Goal: Information Seeking & Learning: Learn about a topic

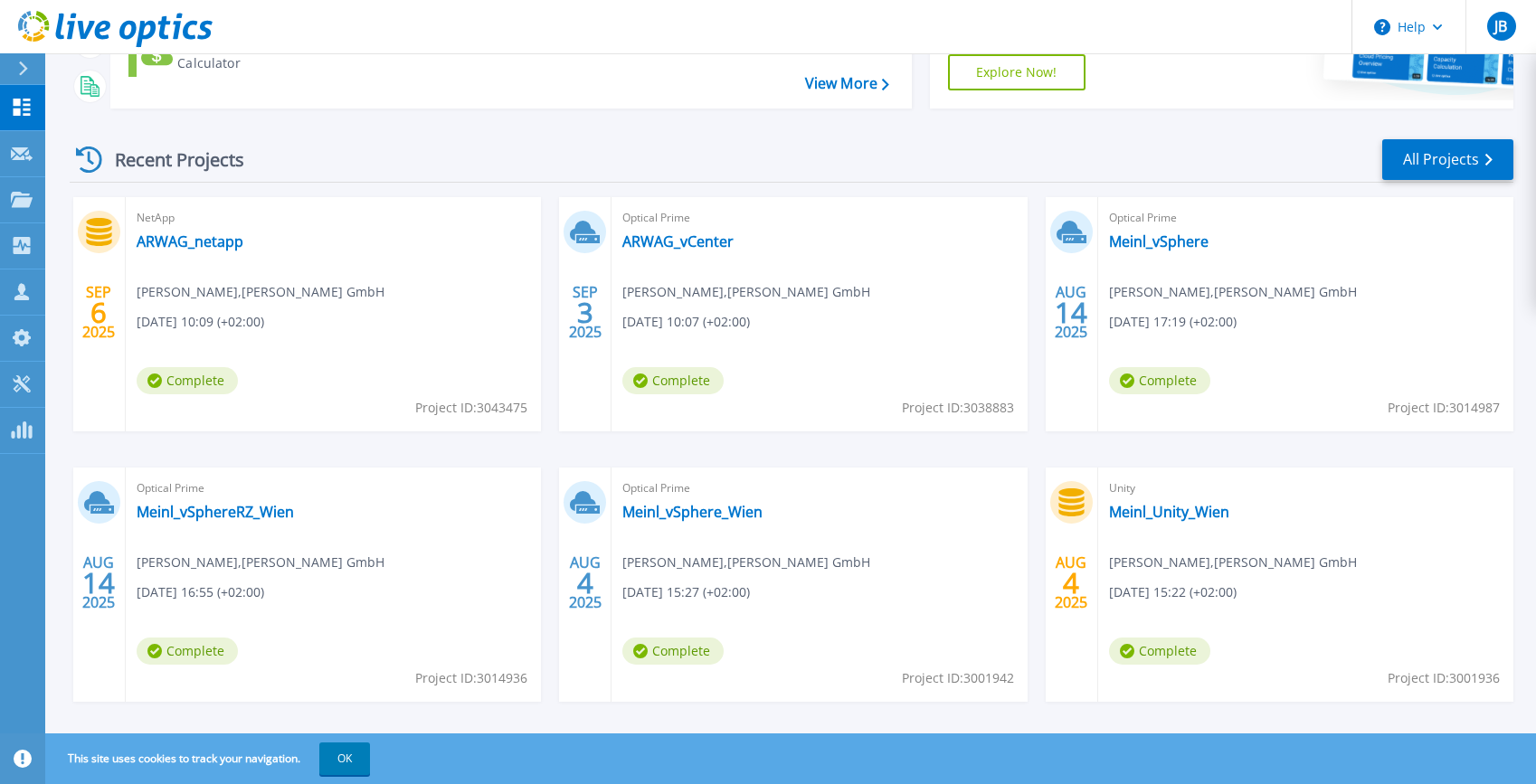
scroll to position [294, 0]
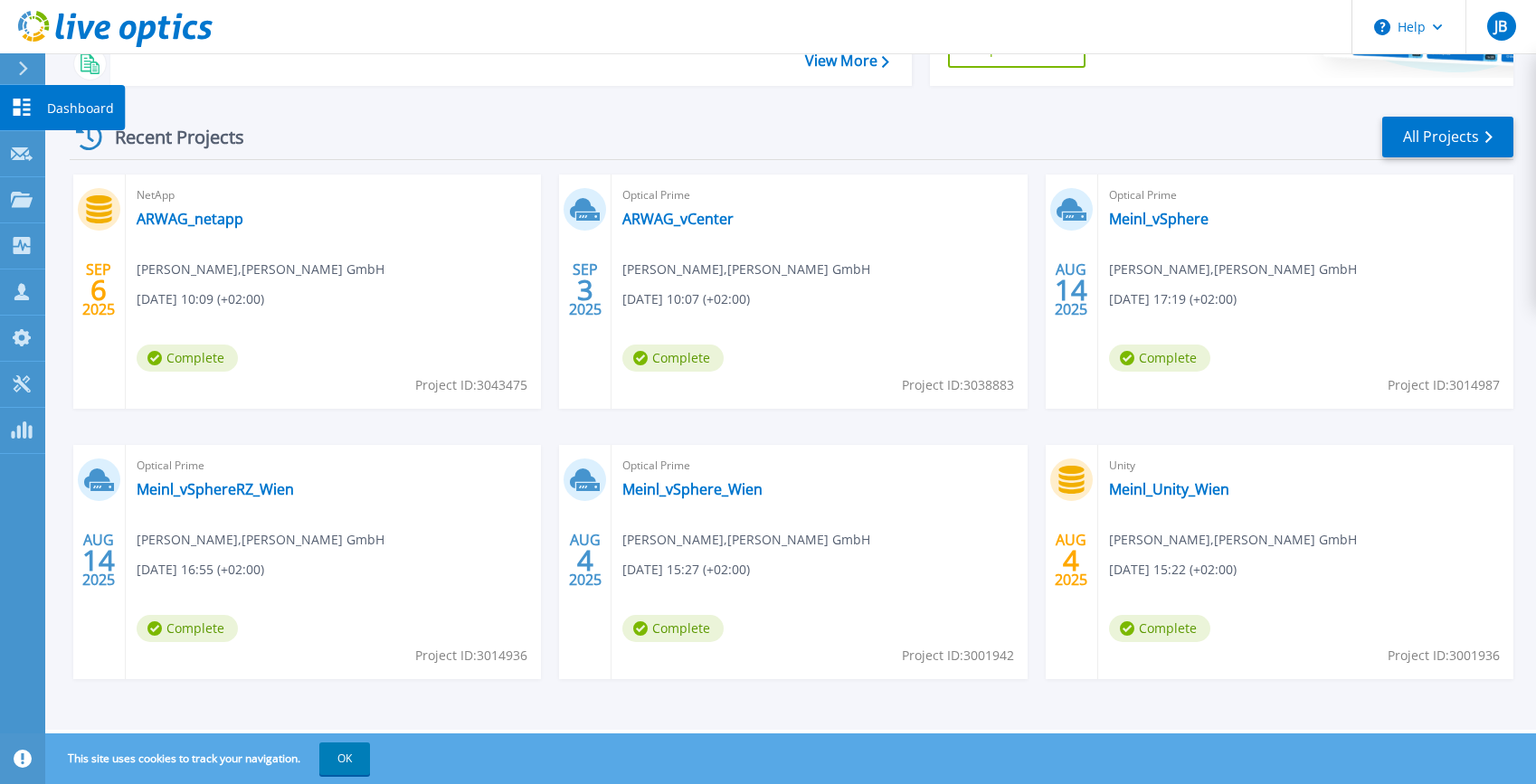
click at [111, 105] on p "Dashboard" at bounding box center [81, 108] width 67 height 47
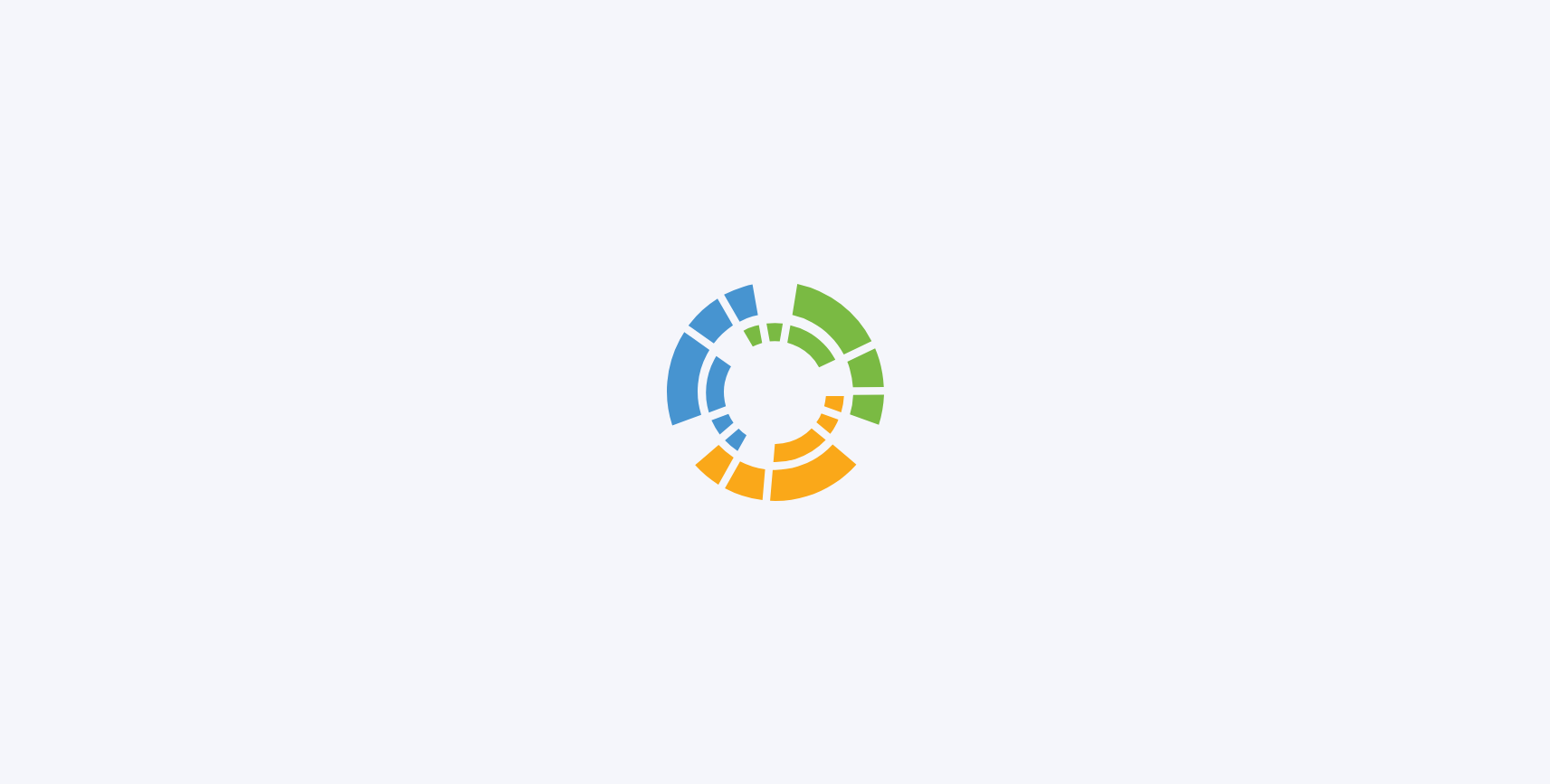
click at [1411, 136] on div at bounding box center [775, 392] width 1550 height 784
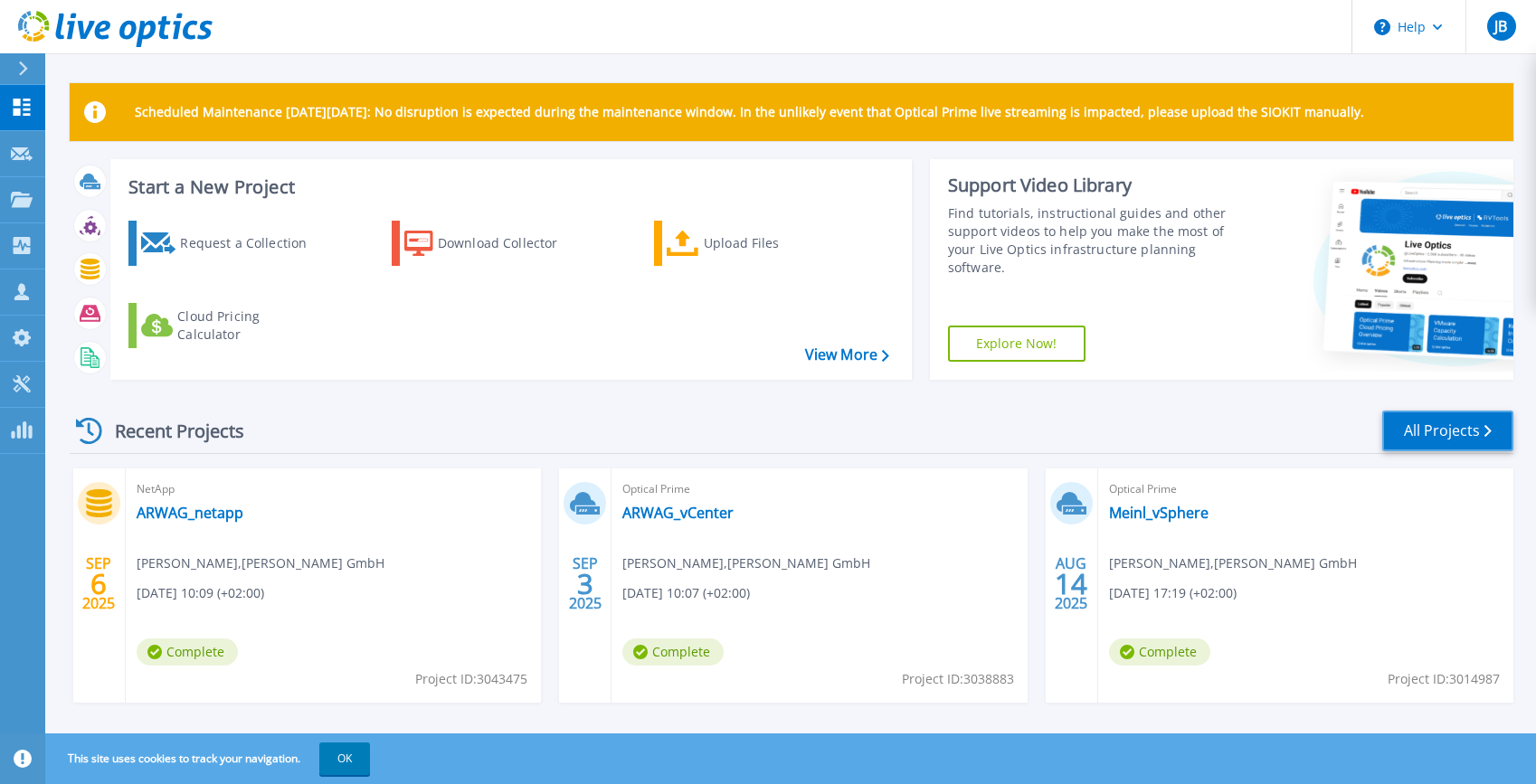
click at [1445, 425] on link "All Projects" at bounding box center [1447, 430] width 131 height 40
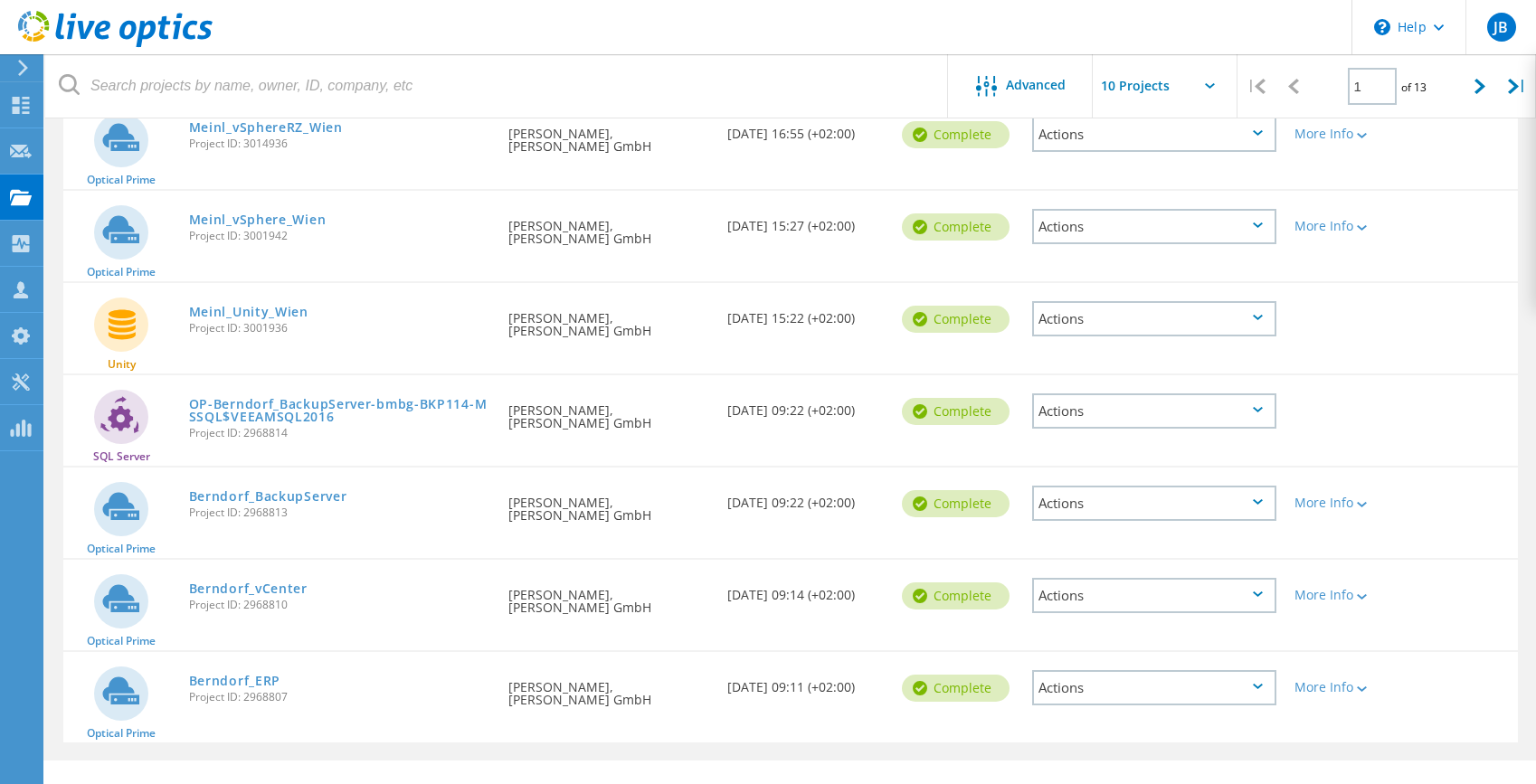
scroll to position [543, 0]
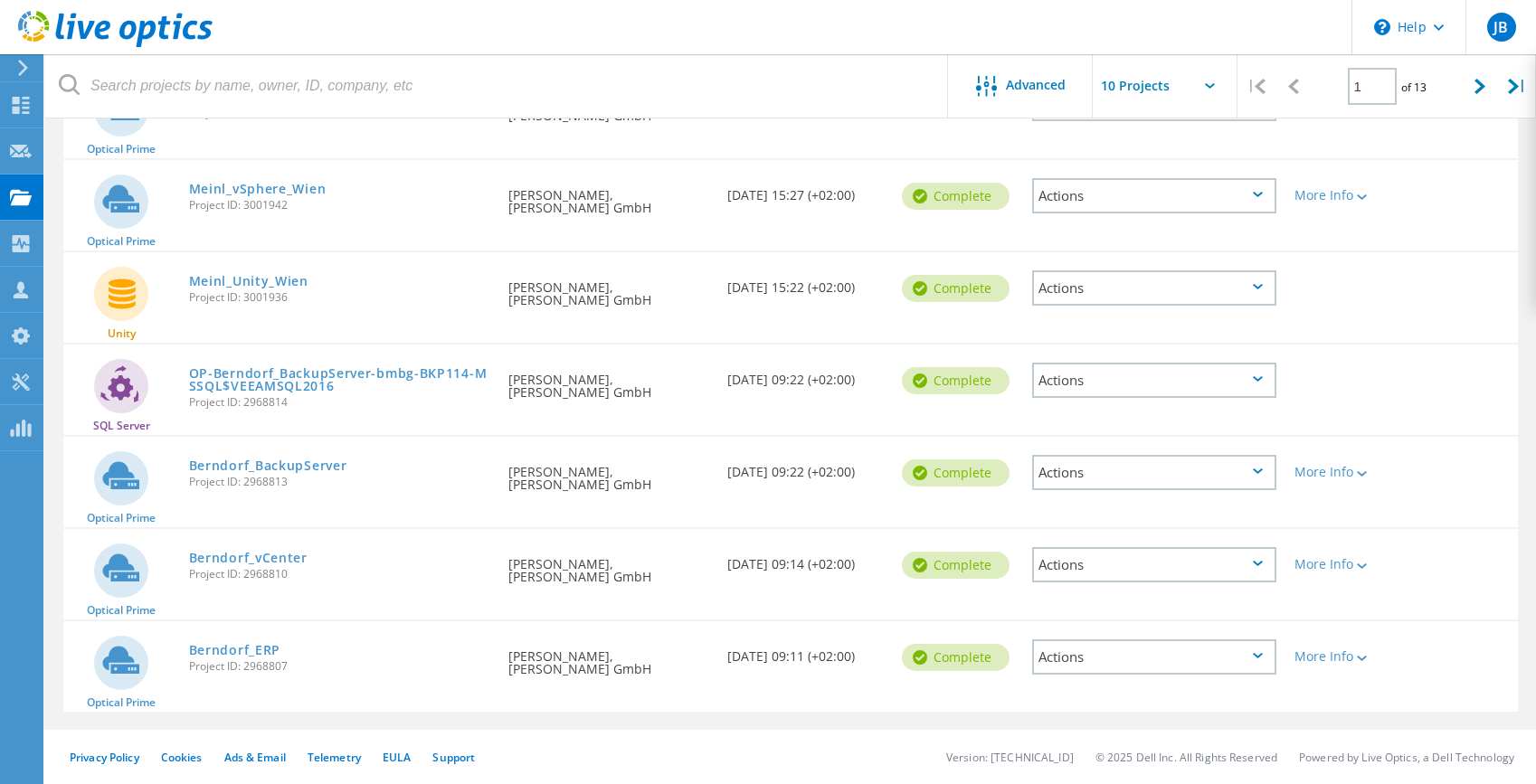
click at [1471, 93] on div at bounding box center [1481, 86] width 37 height 64
type input "2"
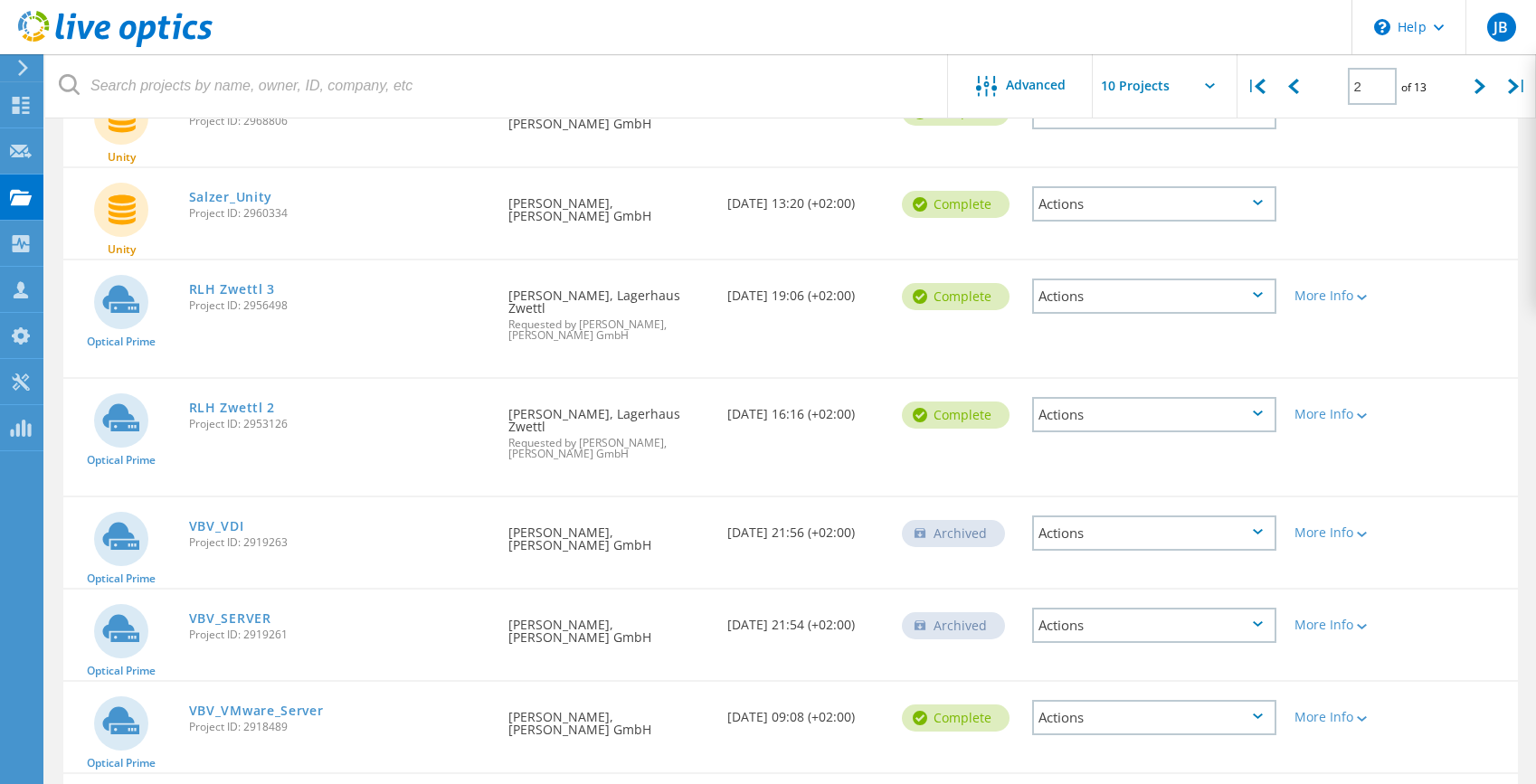
scroll to position [233, 0]
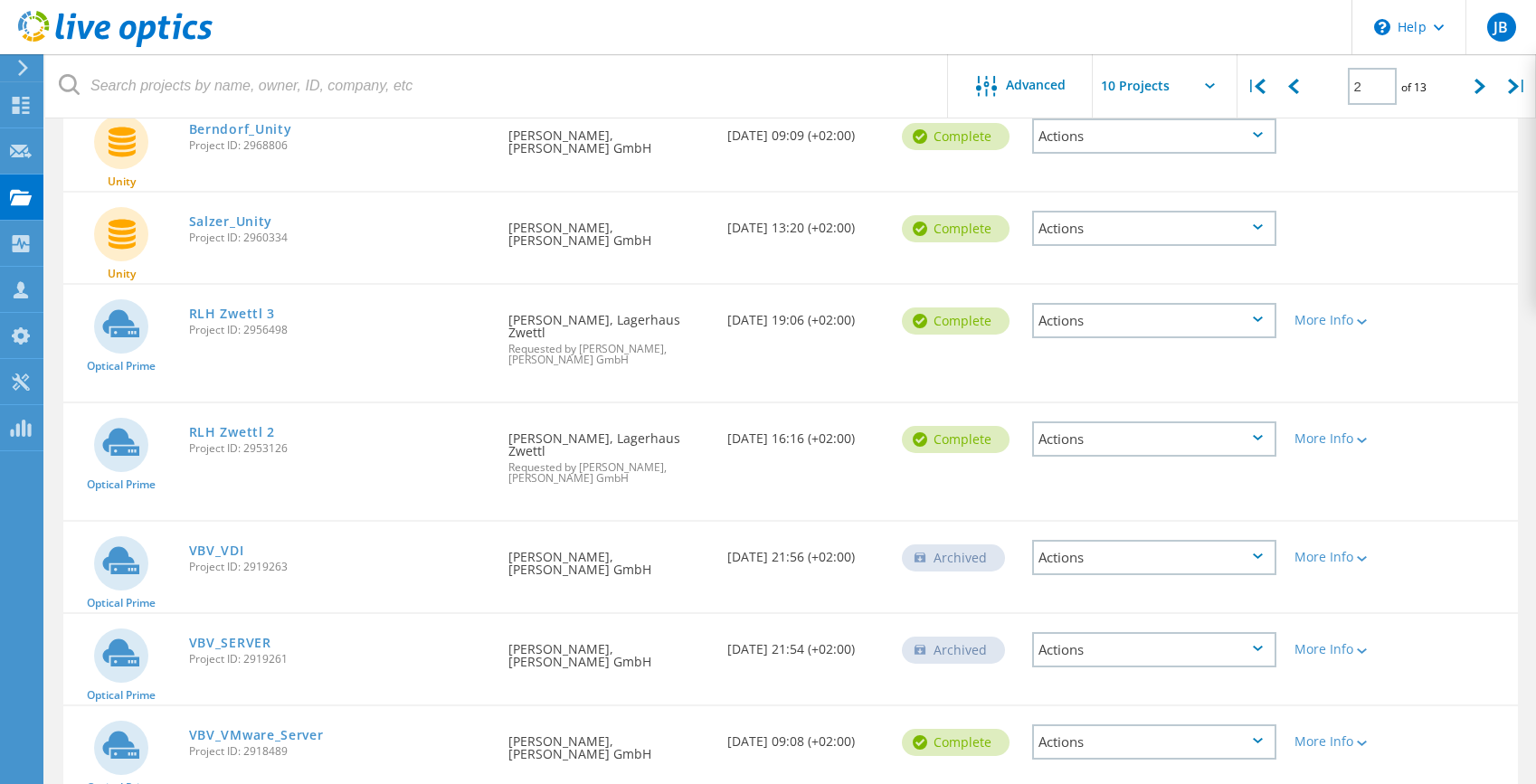
click at [234, 314] on link "RLH Zwettl 3" at bounding box center [232, 313] width 86 height 13
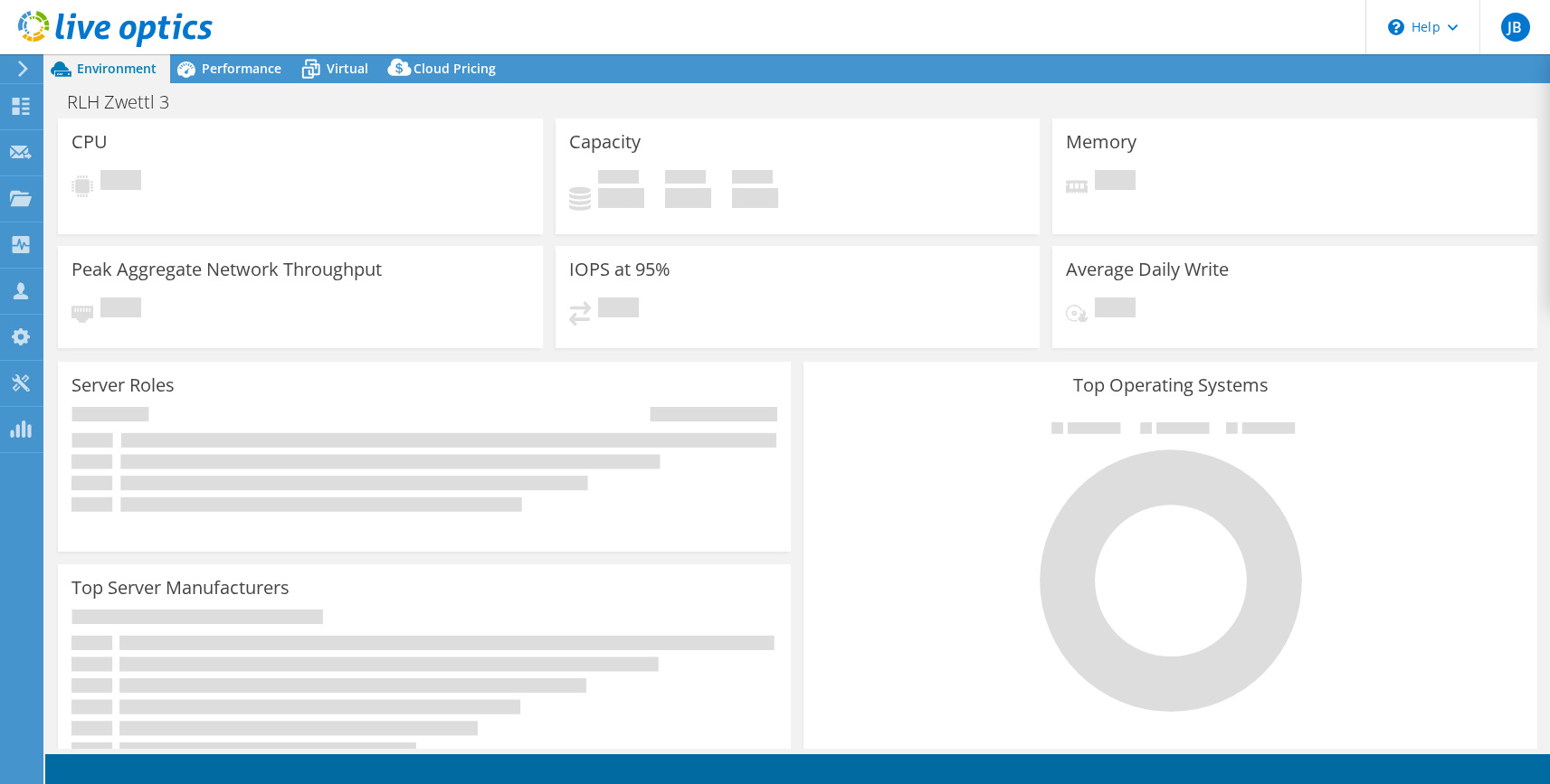
select select "USD"
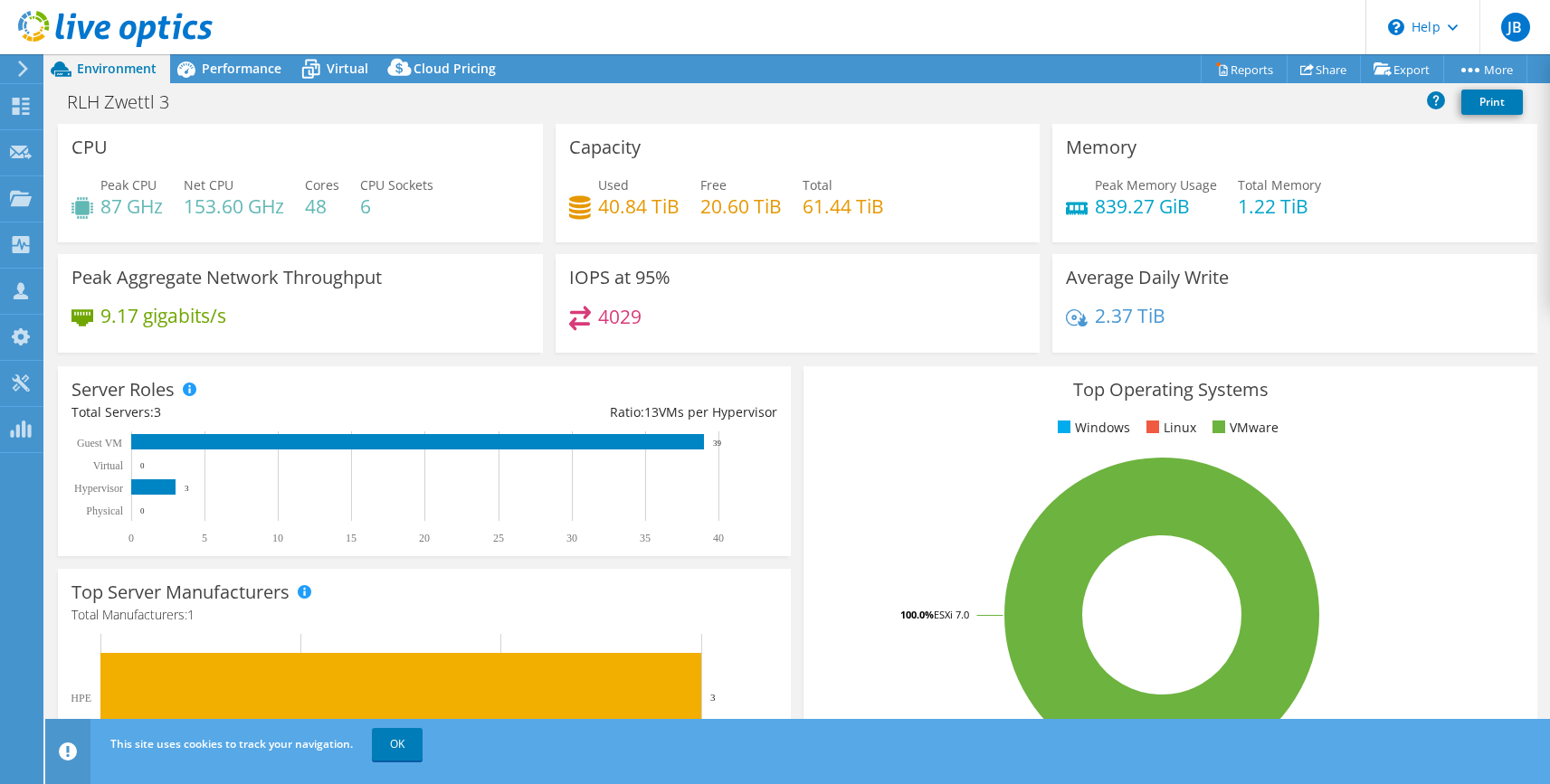
click at [221, 57] on div "Performance" at bounding box center [233, 68] width 125 height 29
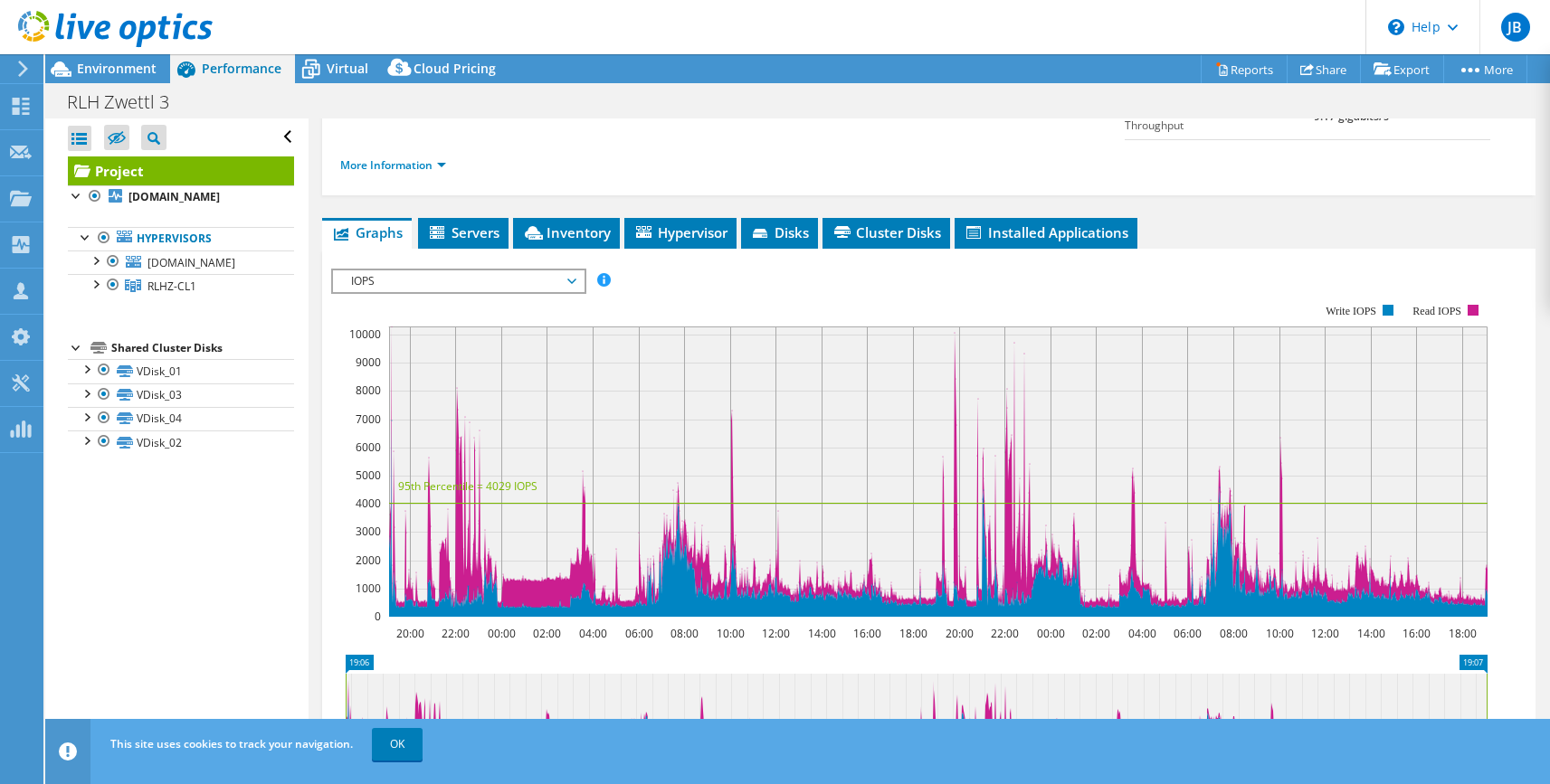
scroll to position [214, 0]
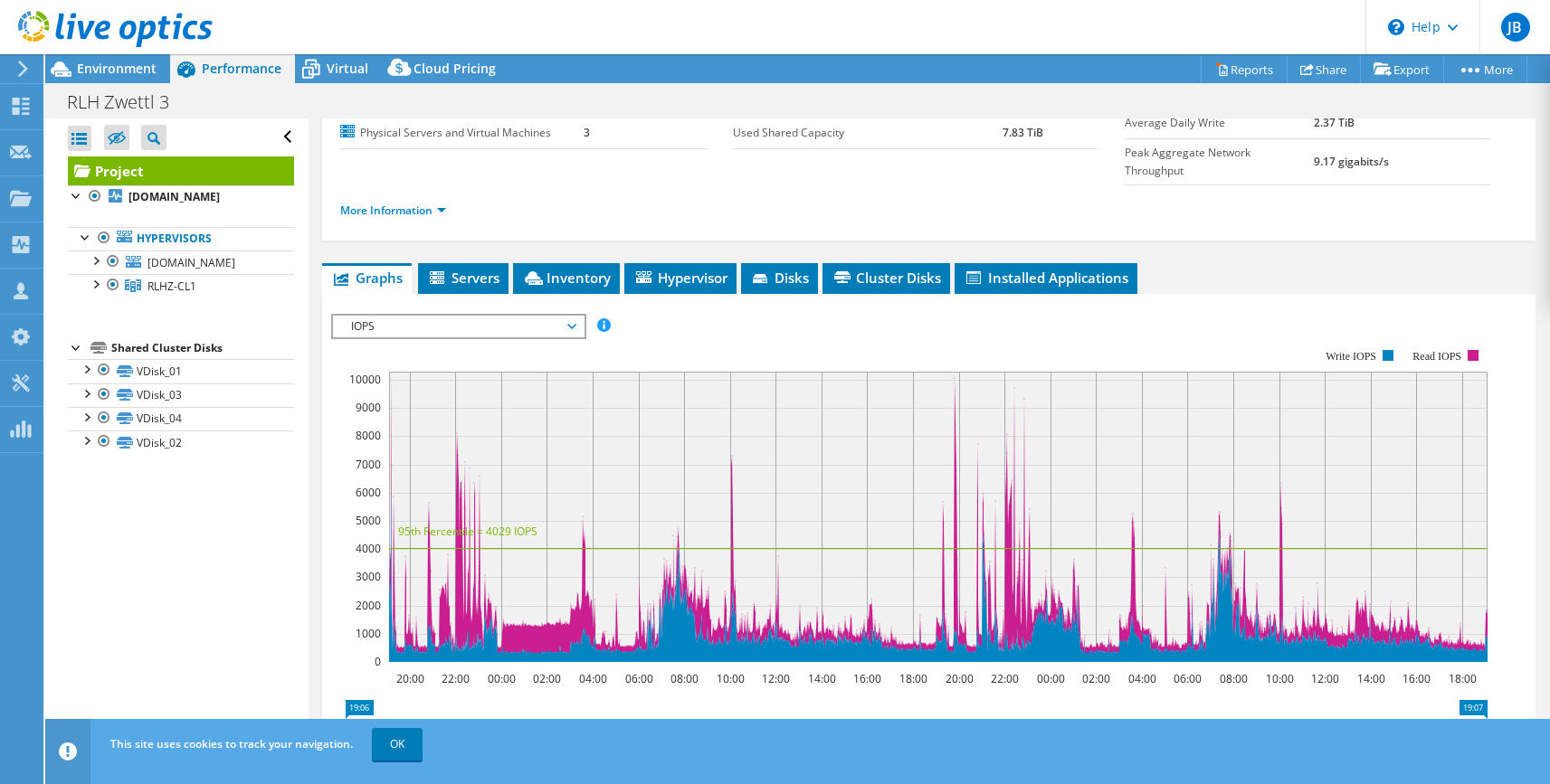
click at [571, 315] on span "IOPS" at bounding box center [458, 326] width 233 height 22
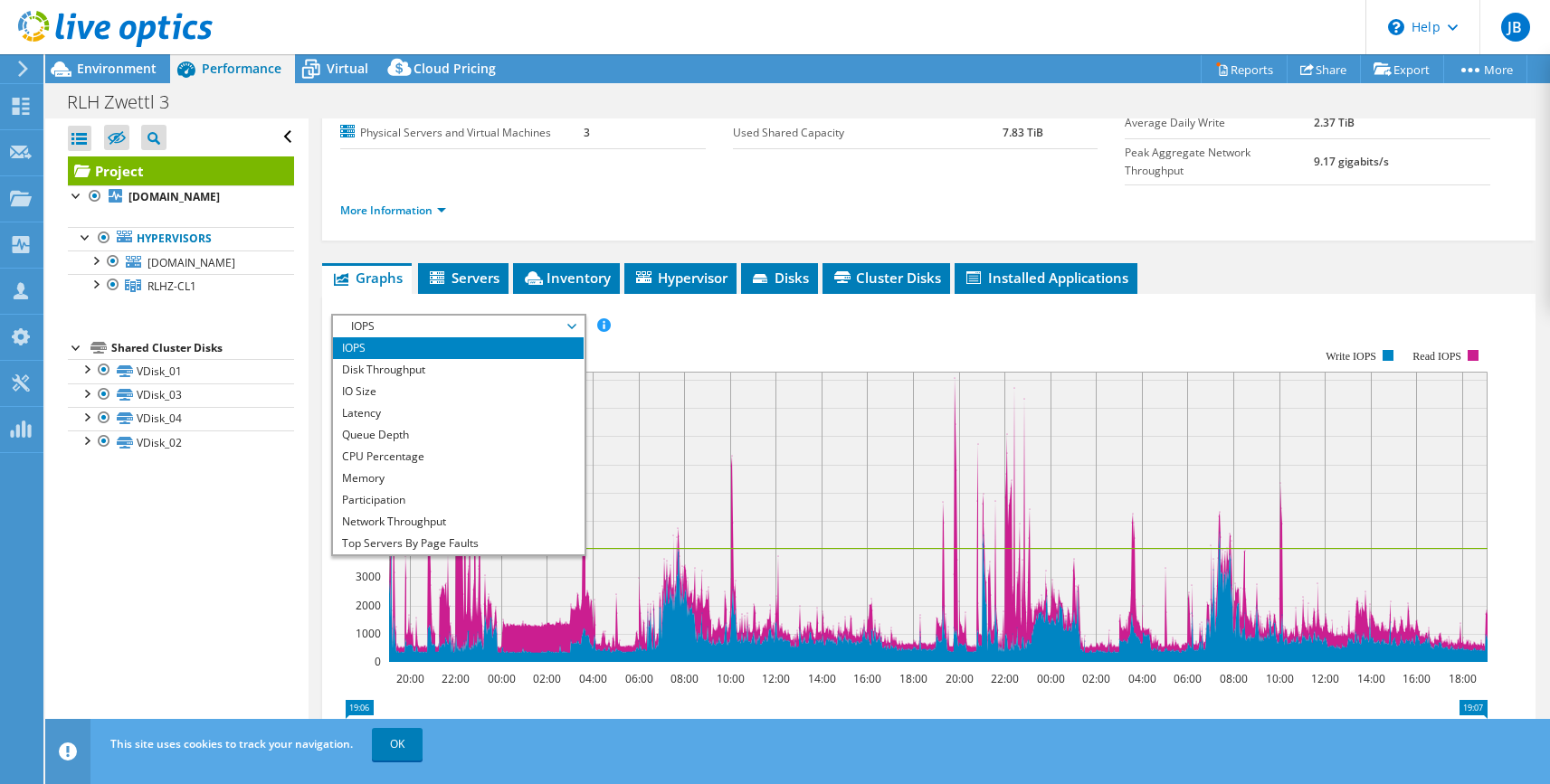
click at [455, 359] on li "Disk Throughput" at bounding box center [458, 369] width 250 height 22
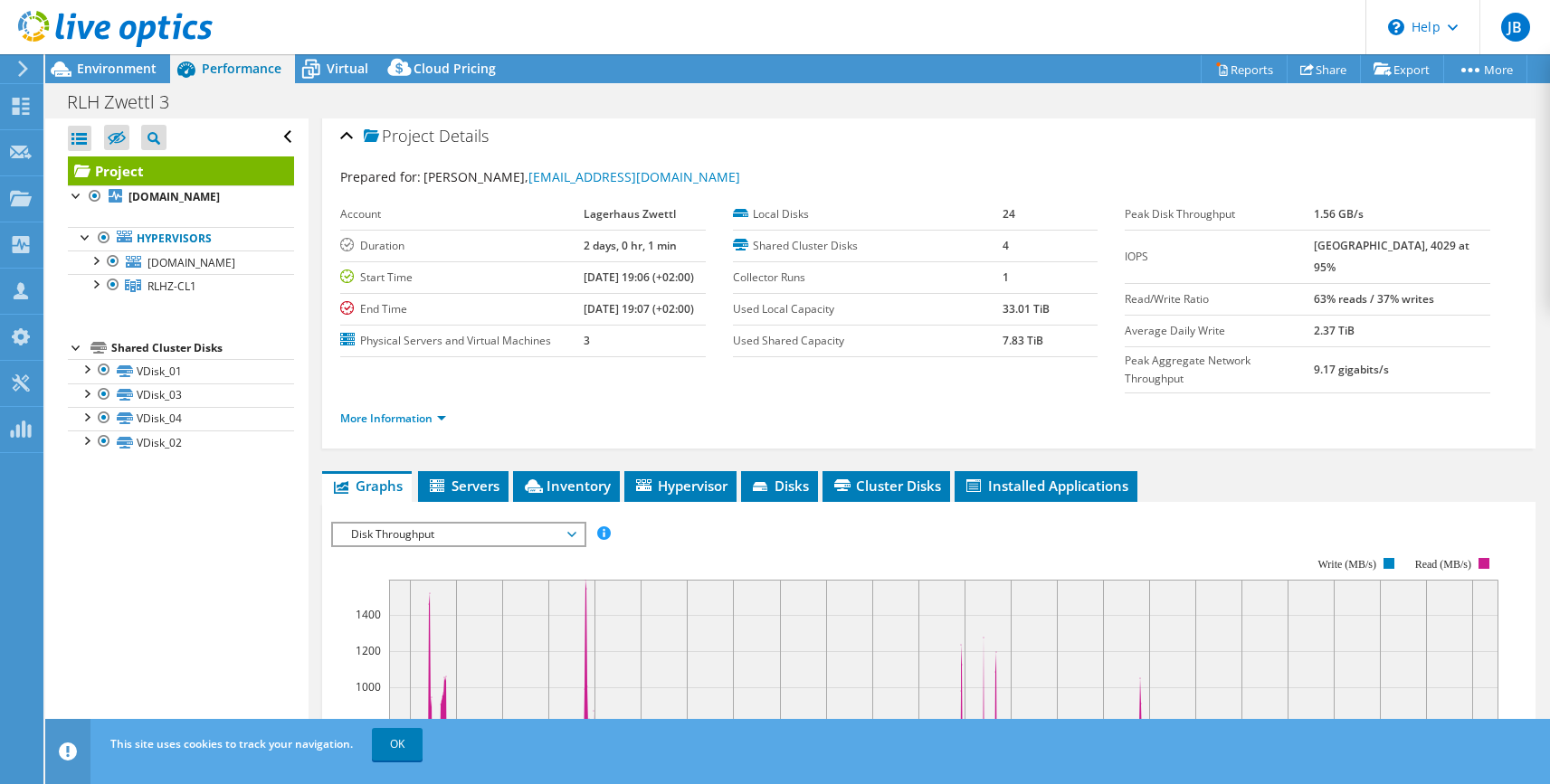
scroll to position [0, 0]
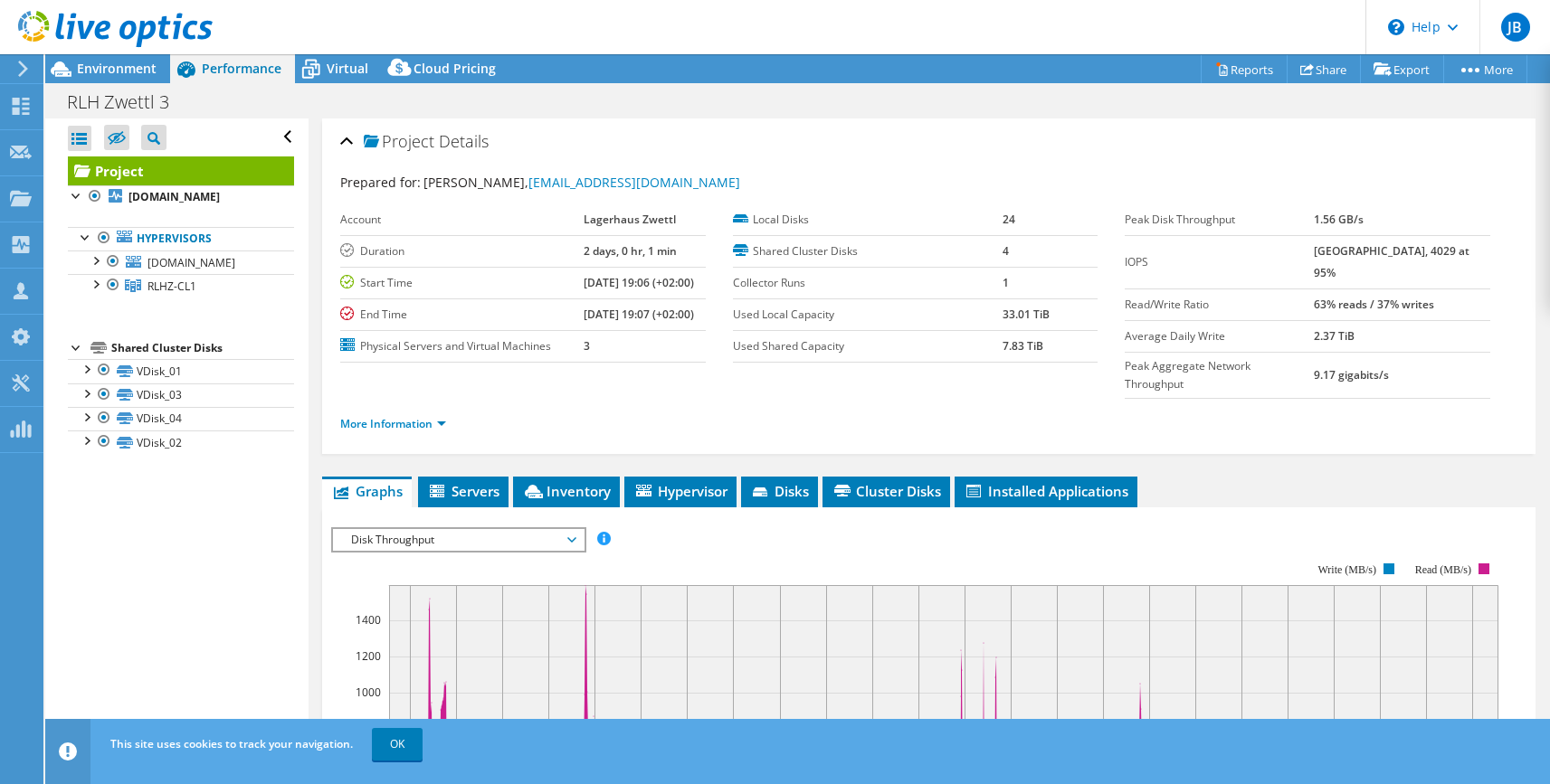
click at [410, 529] on span "Disk Throughput" at bounding box center [458, 540] width 233 height 22
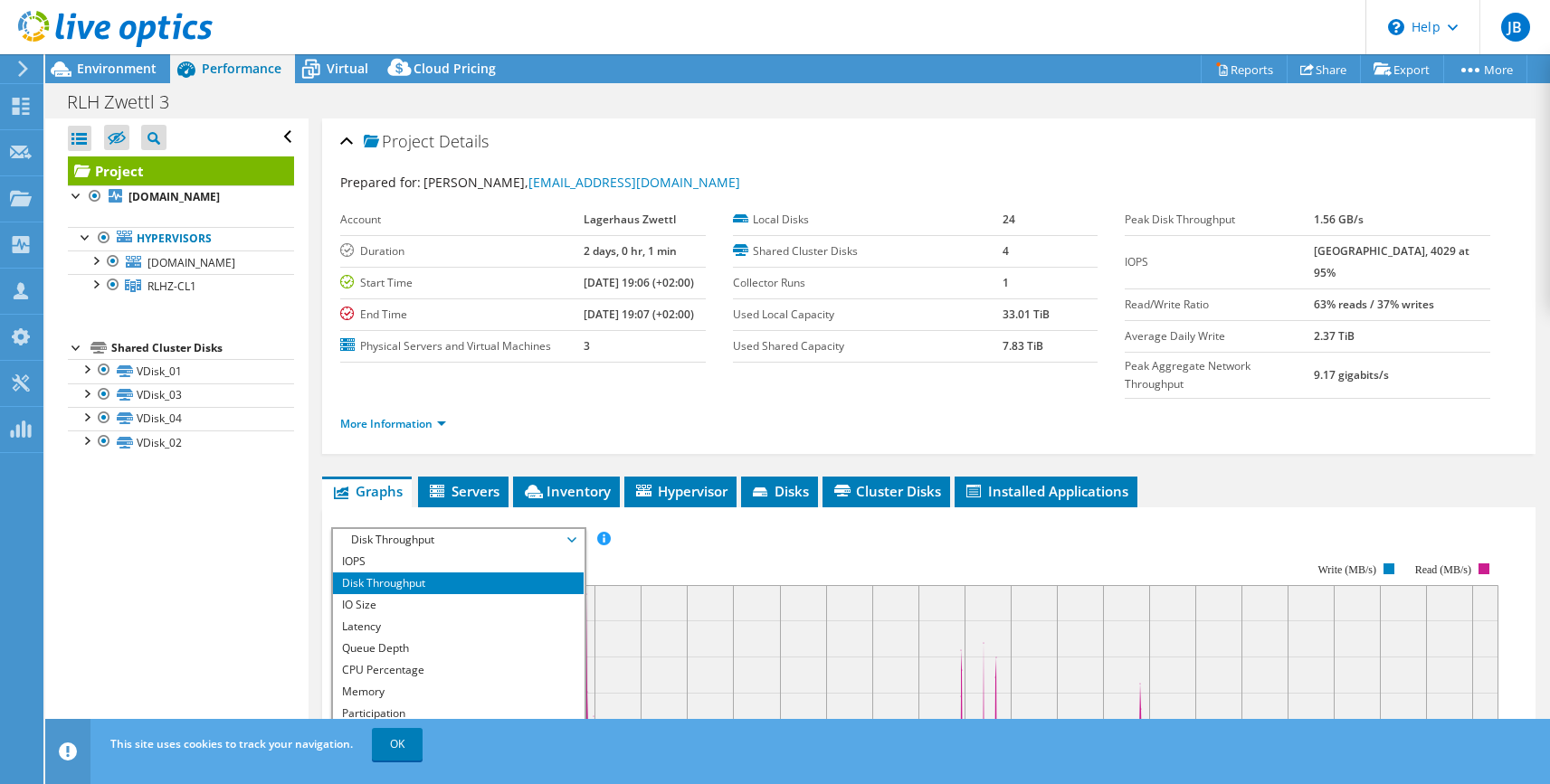
click at [405, 616] on li "Latency" at bounding box center [458, 626] width 250 height 22
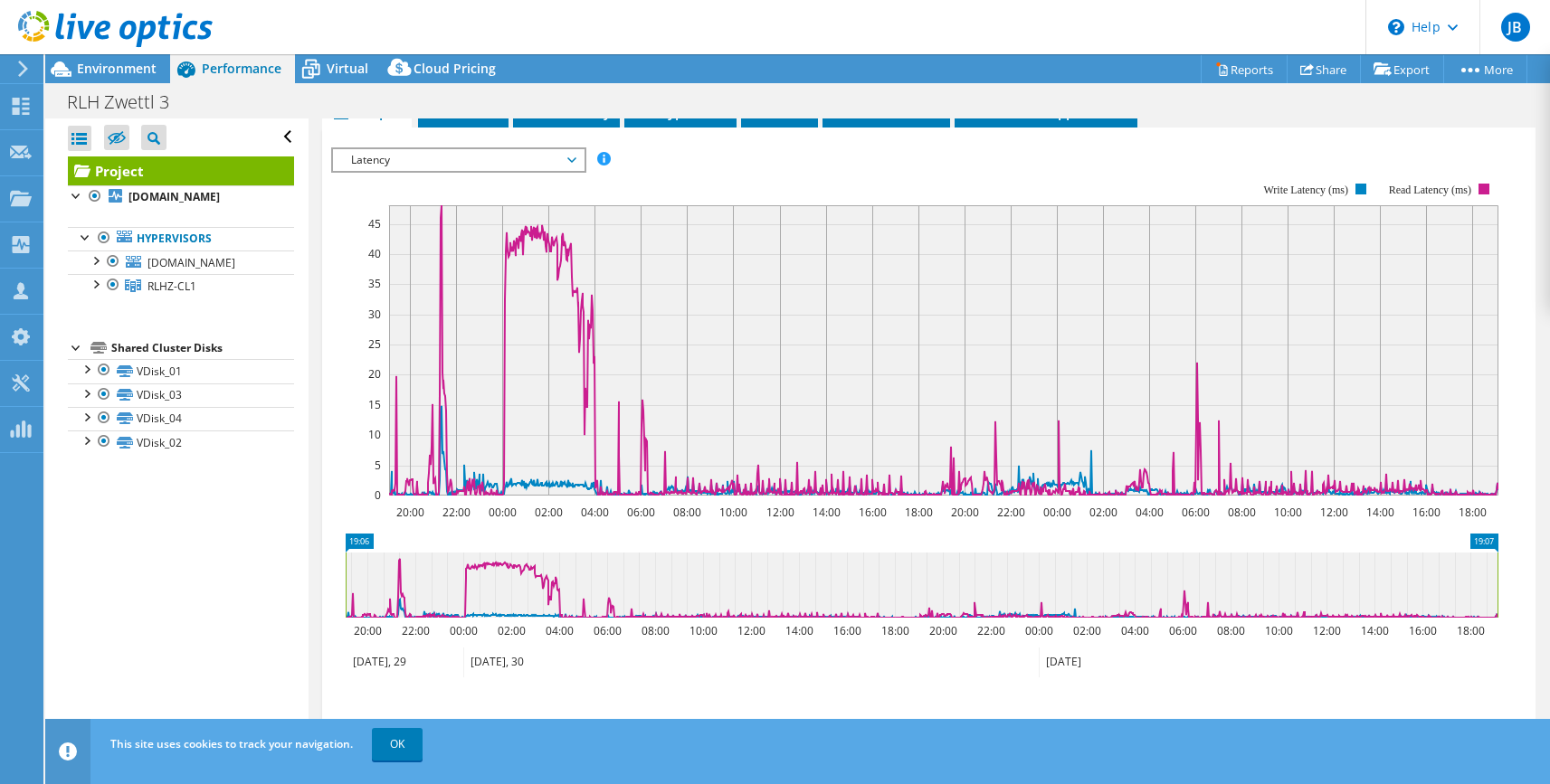
scroll to position [303, 0]
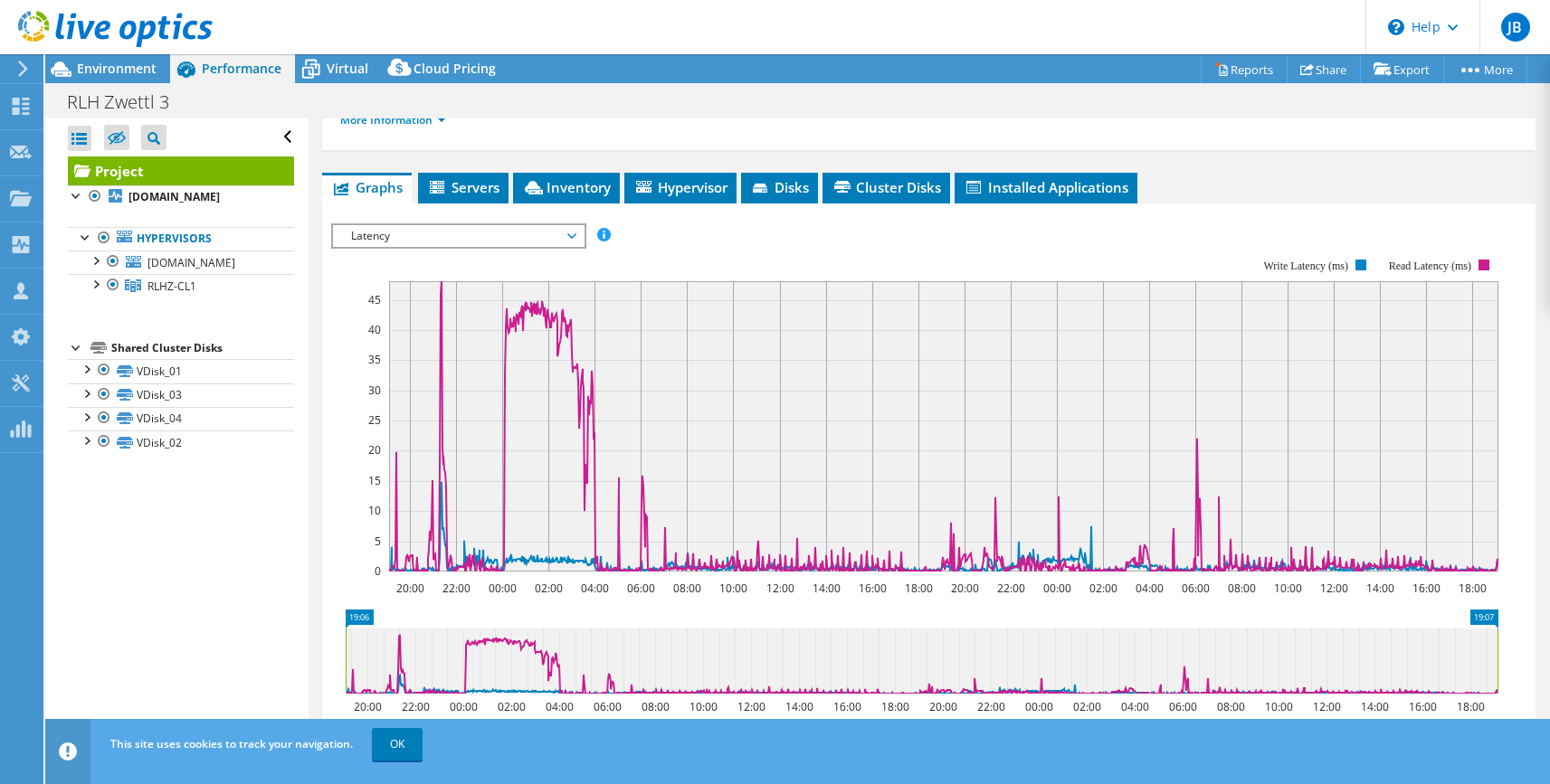
click at [573, 226] on span "Latency" at bounding box center [458, 236] width 233 height 22
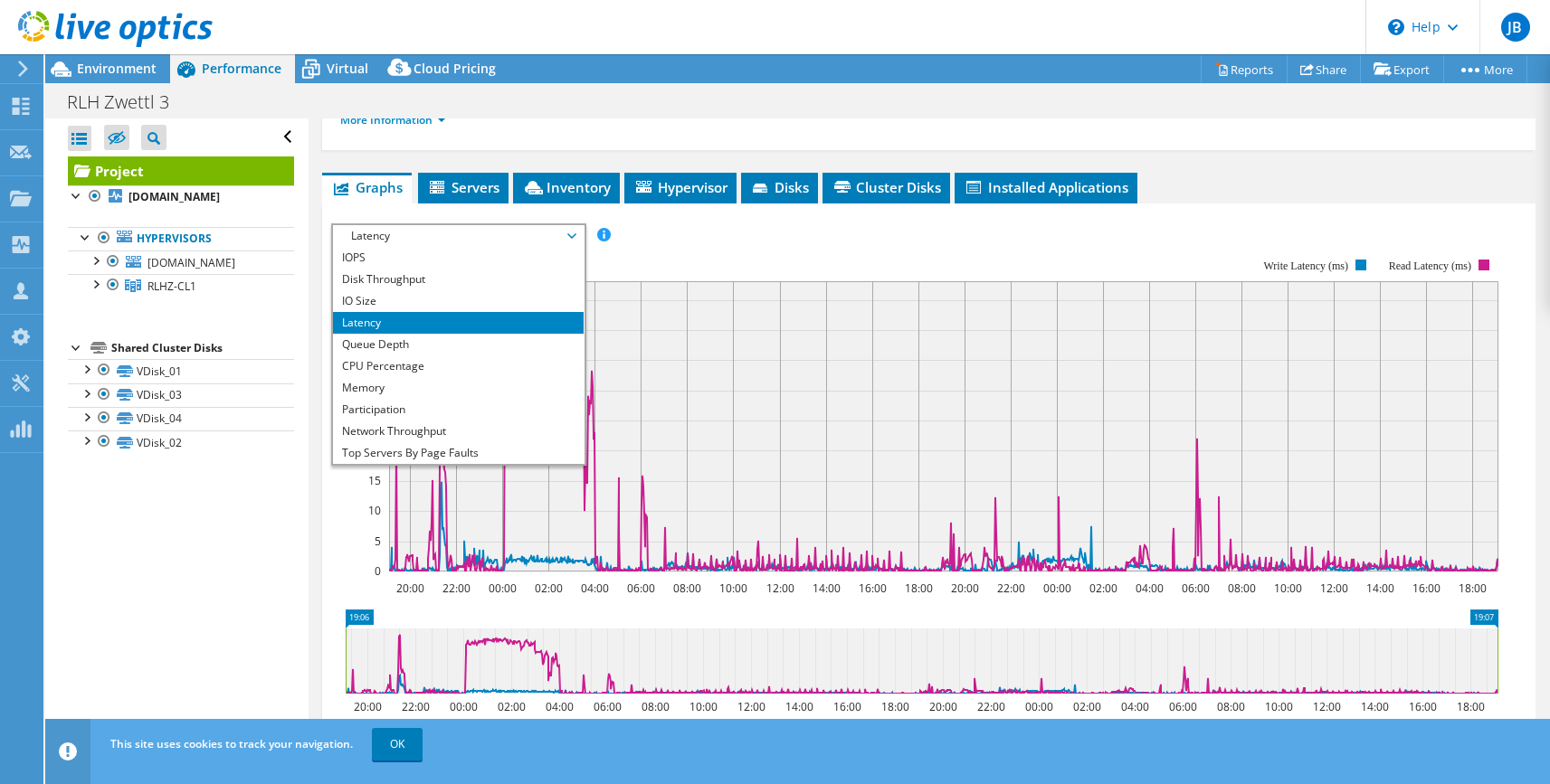
click at [426, 334] on li "Queue Depth" at bounding box center [458, 345] width 250 height 22
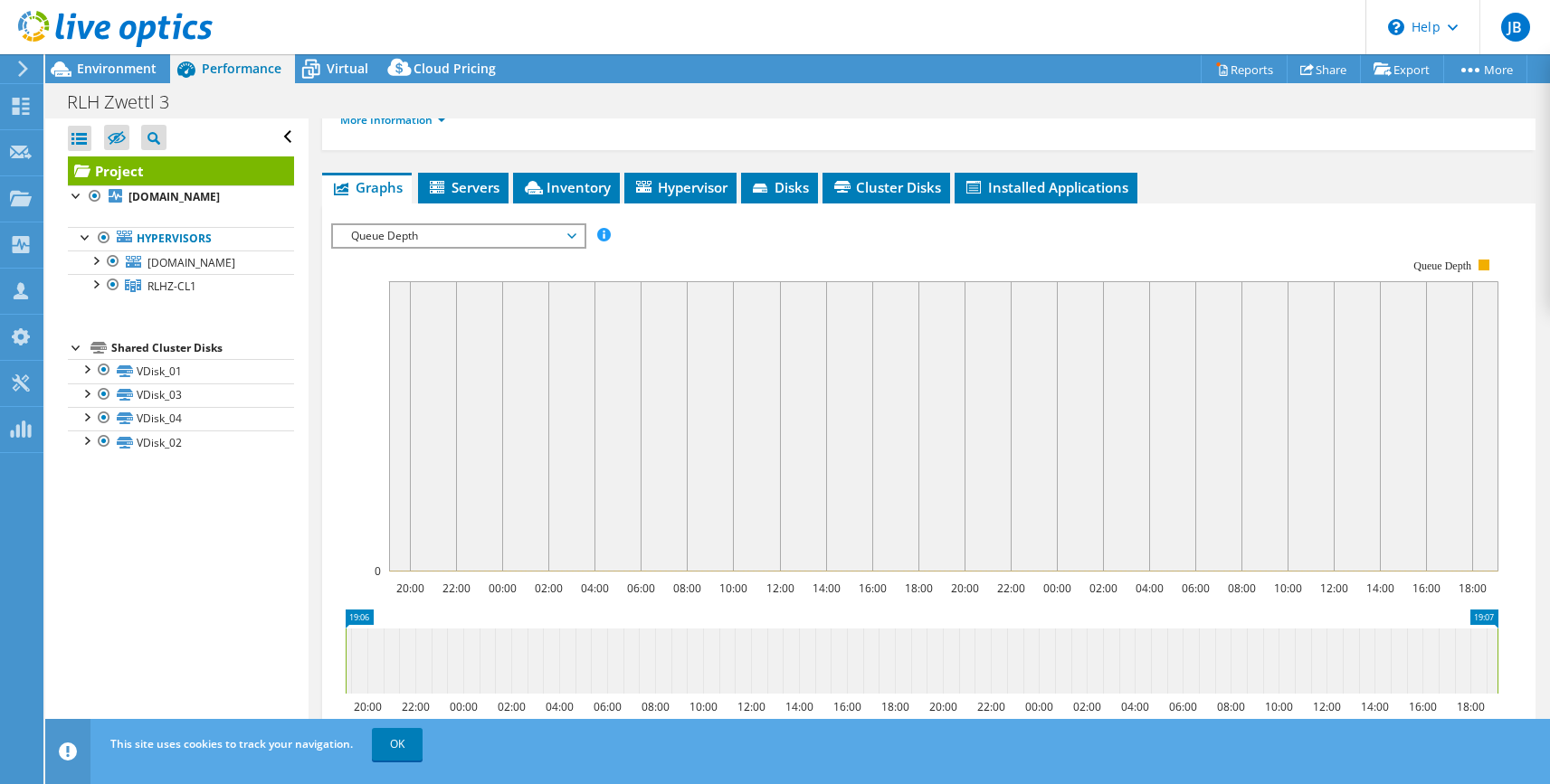
click at [566, 226] on span "Queue Depth" at bounding box center [458, 236] width 233 height 22
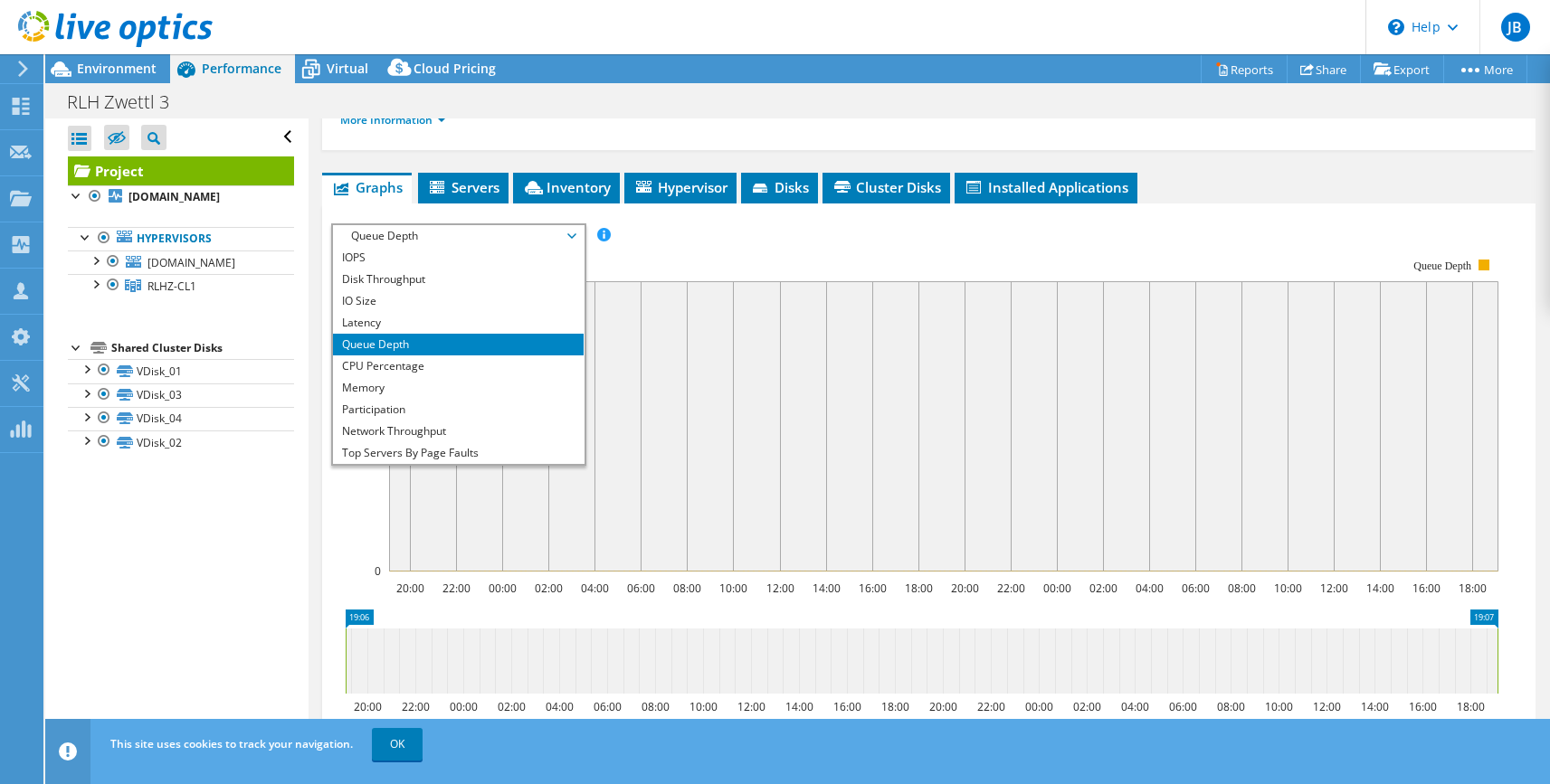
click at [424, 356] on li "CPU Percentage" at bounding box center [458, 366] width 250 height 22
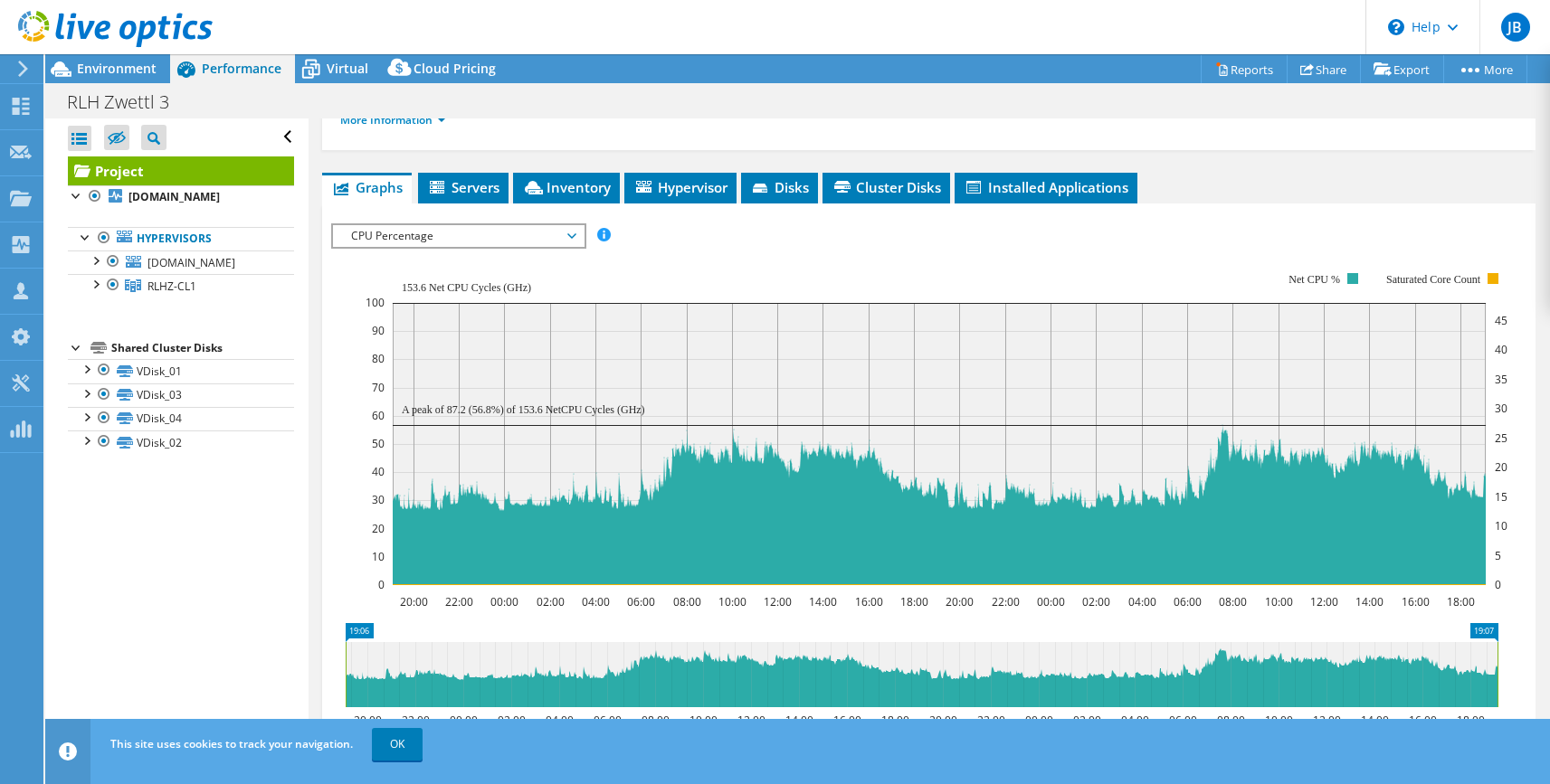
click at [570, 226] on span "CPU Percentage" at bounding box center [458, 236] width 233 height 22
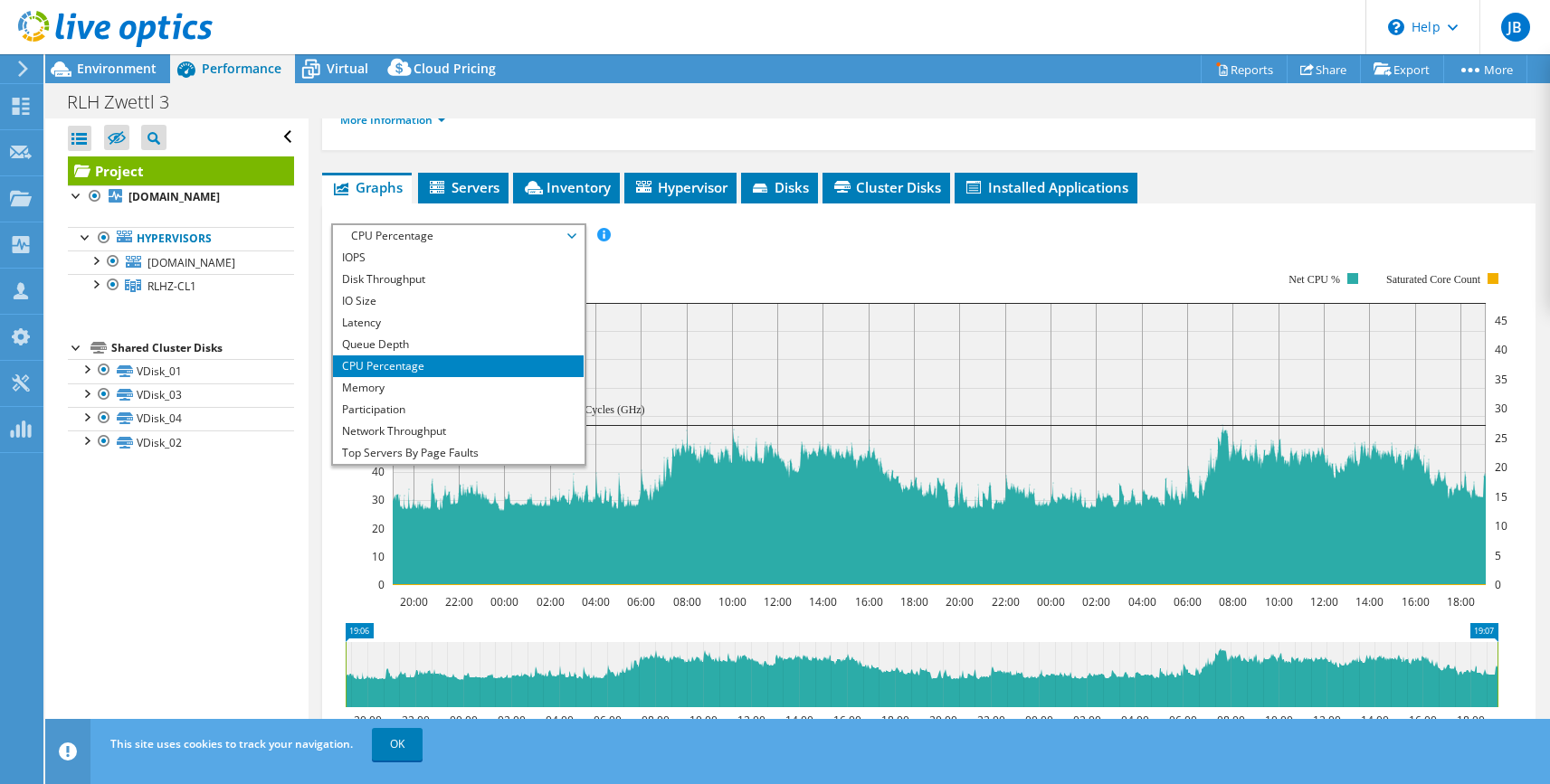
click at [443, 377] on li "Memory" at bounding box center [458, 388] width 250 height 22
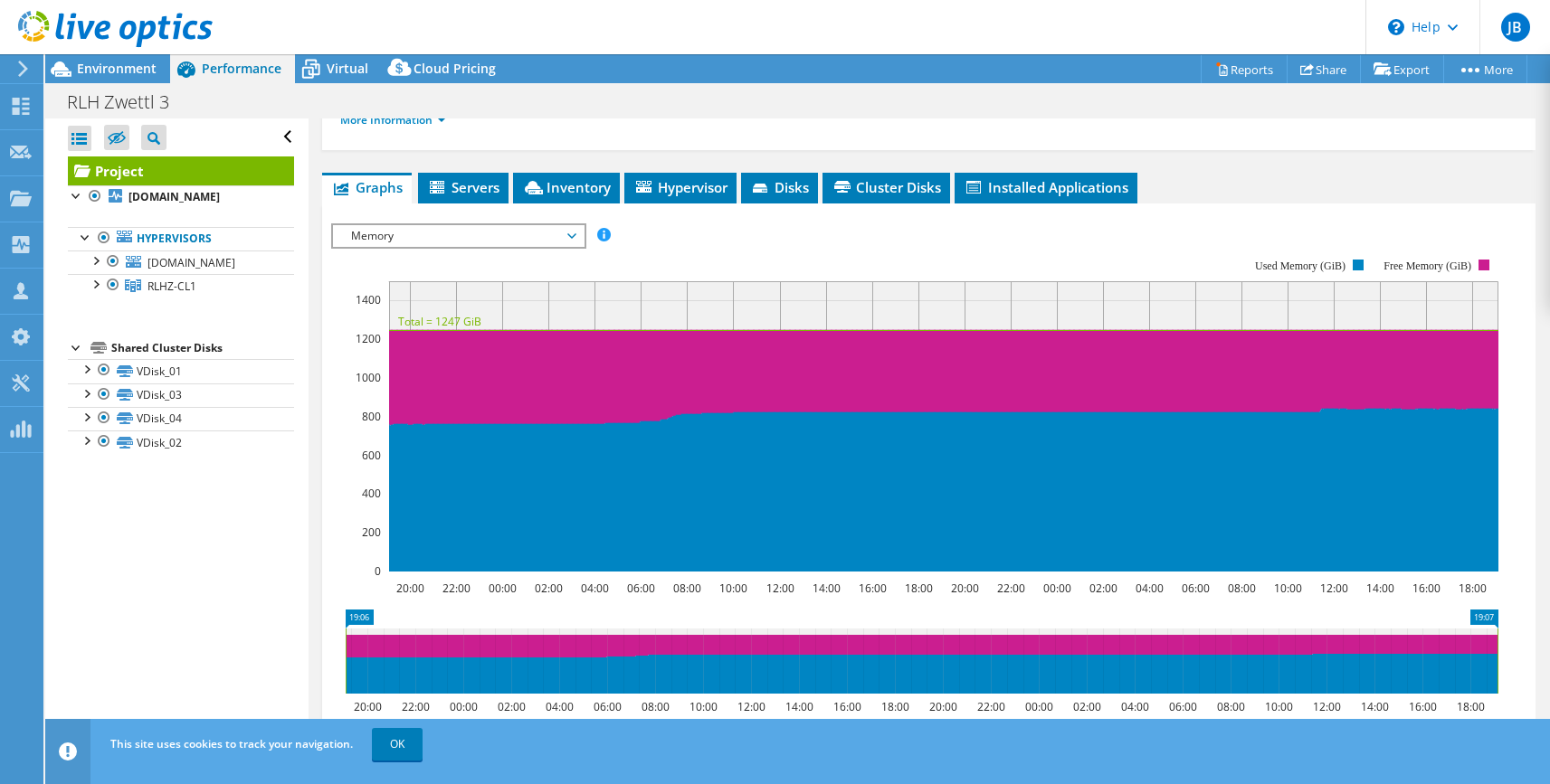
click at [575, 233] on icon at bounding box center [572, 236] width 9 height 6
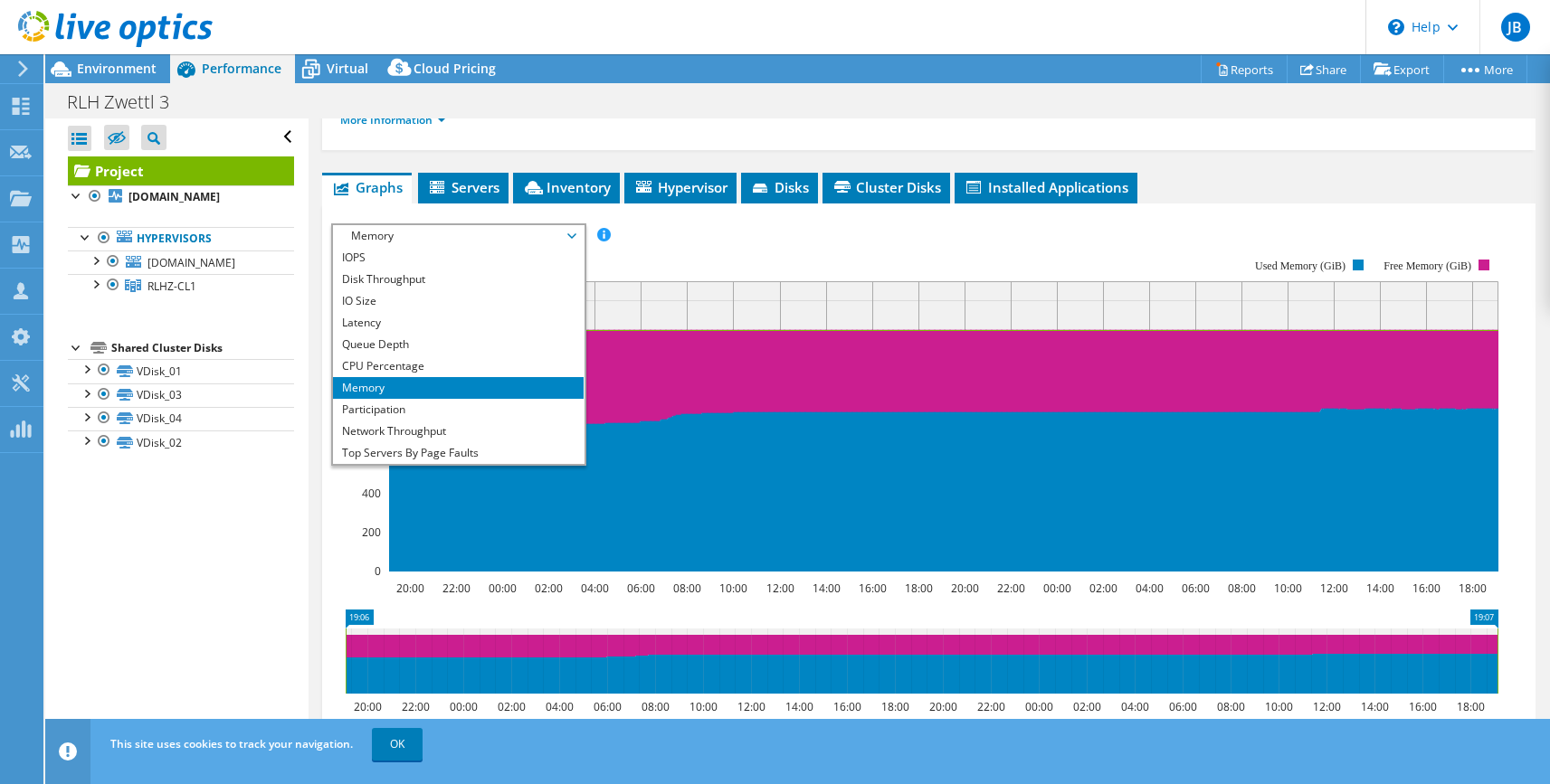
click at [417, 399] on li "Participation" at bounding box center [458, 410] width 250 height 22
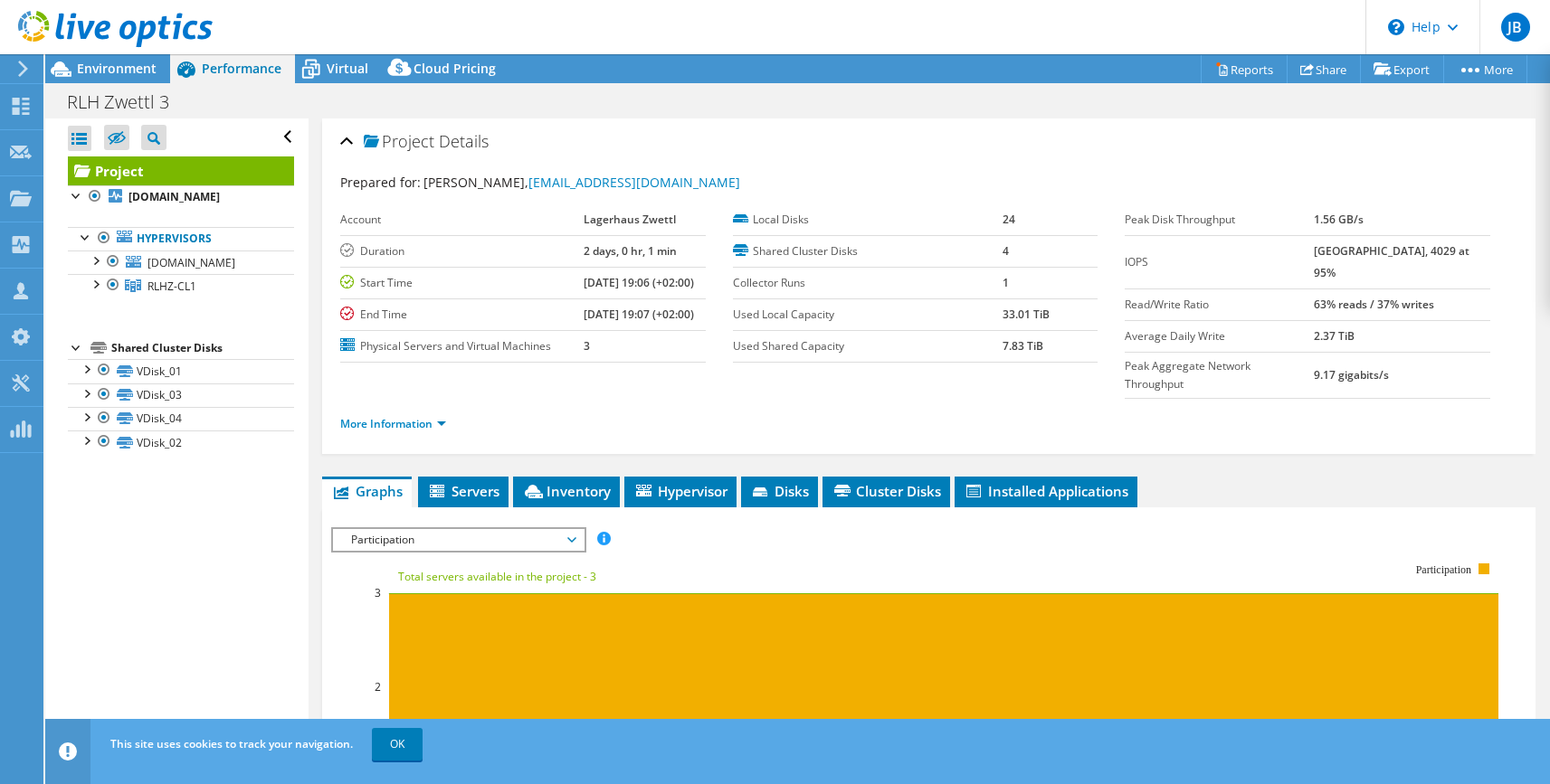
scroll to position [271, 0]
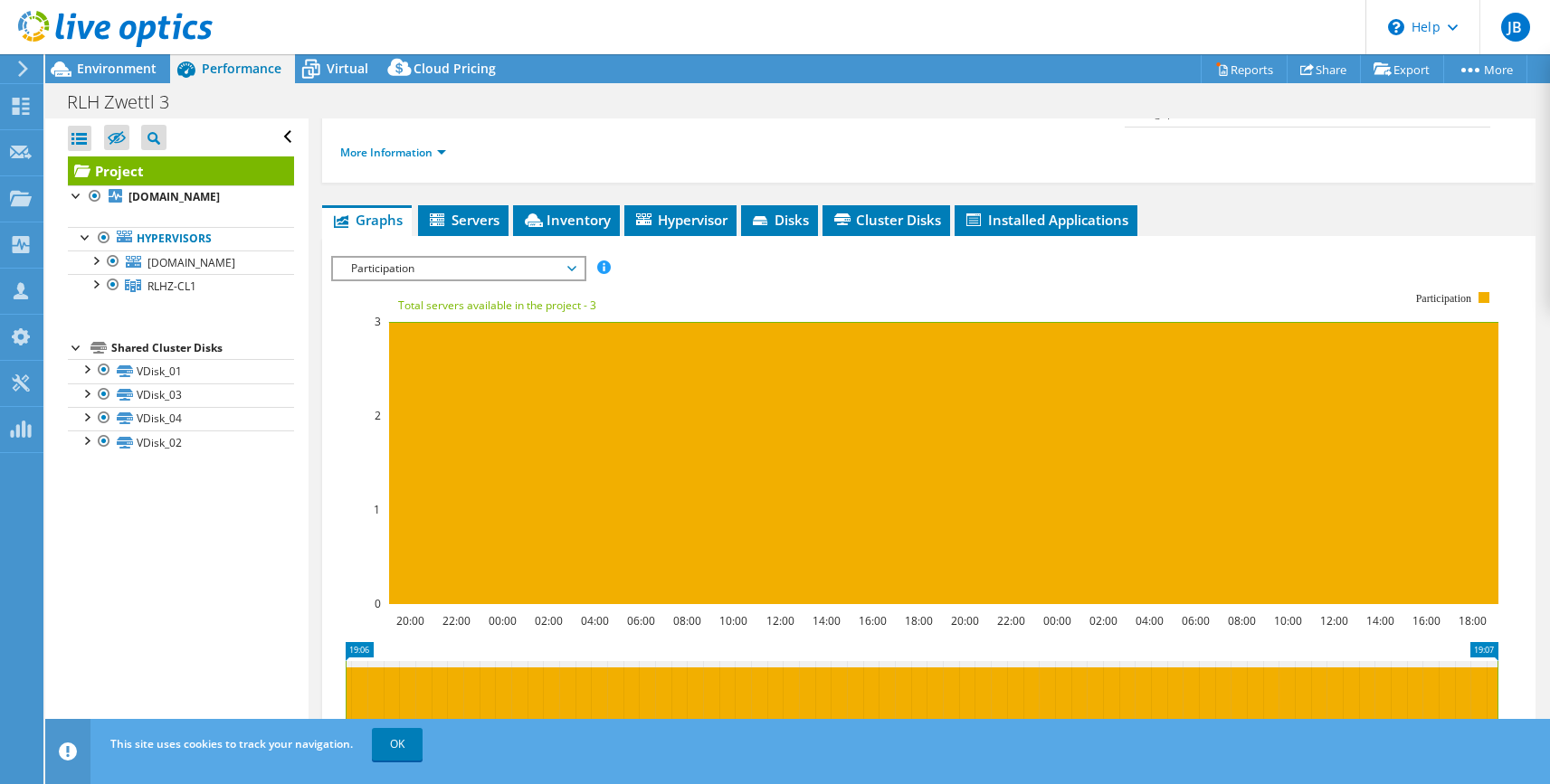
click at [575, 266] on icon at bounding box center [572, 269] width 9 height 6
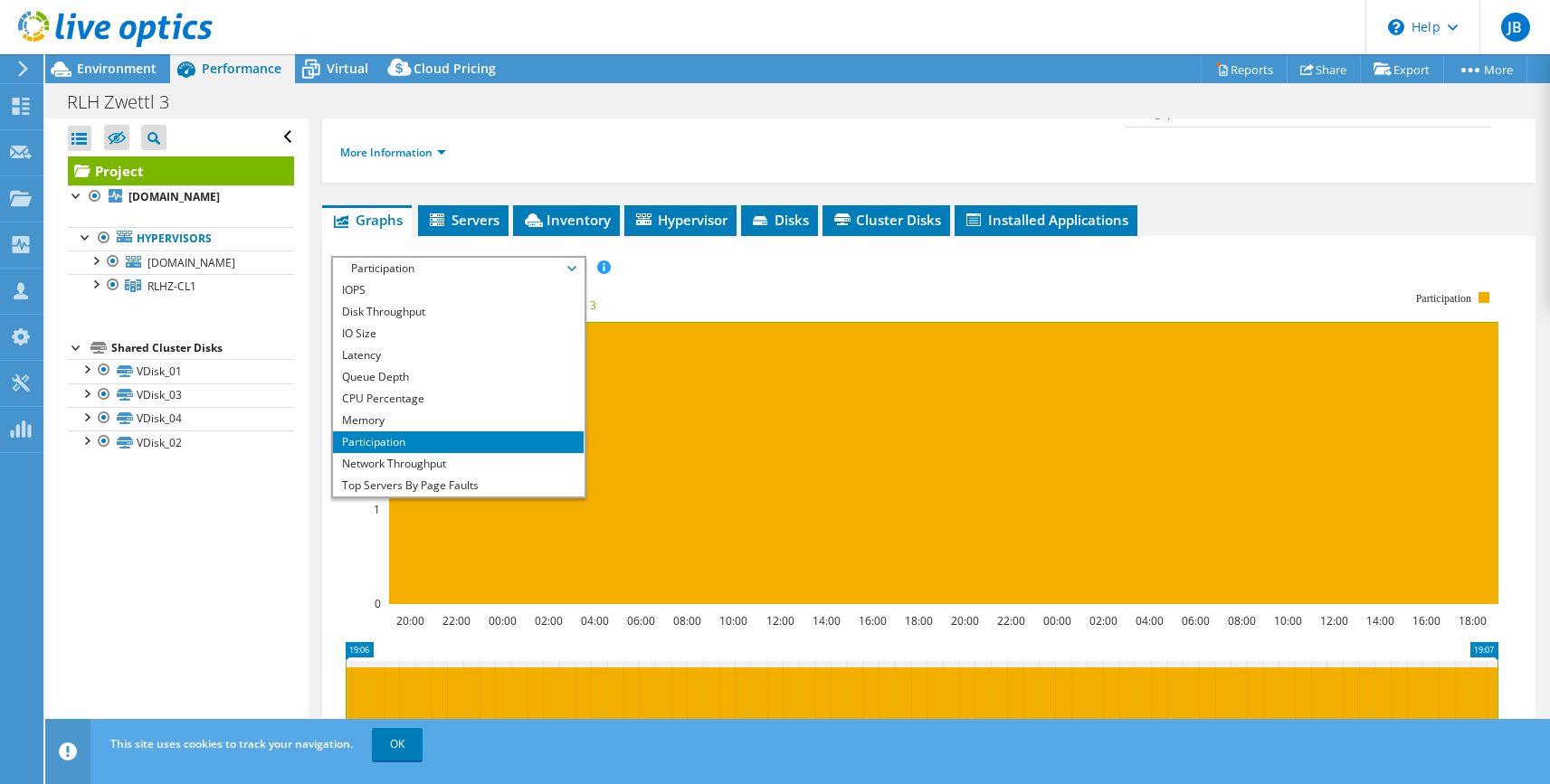
click at [403, 453] on li "Network Throughput" at bounding box center [458, 464] width 250 height 22
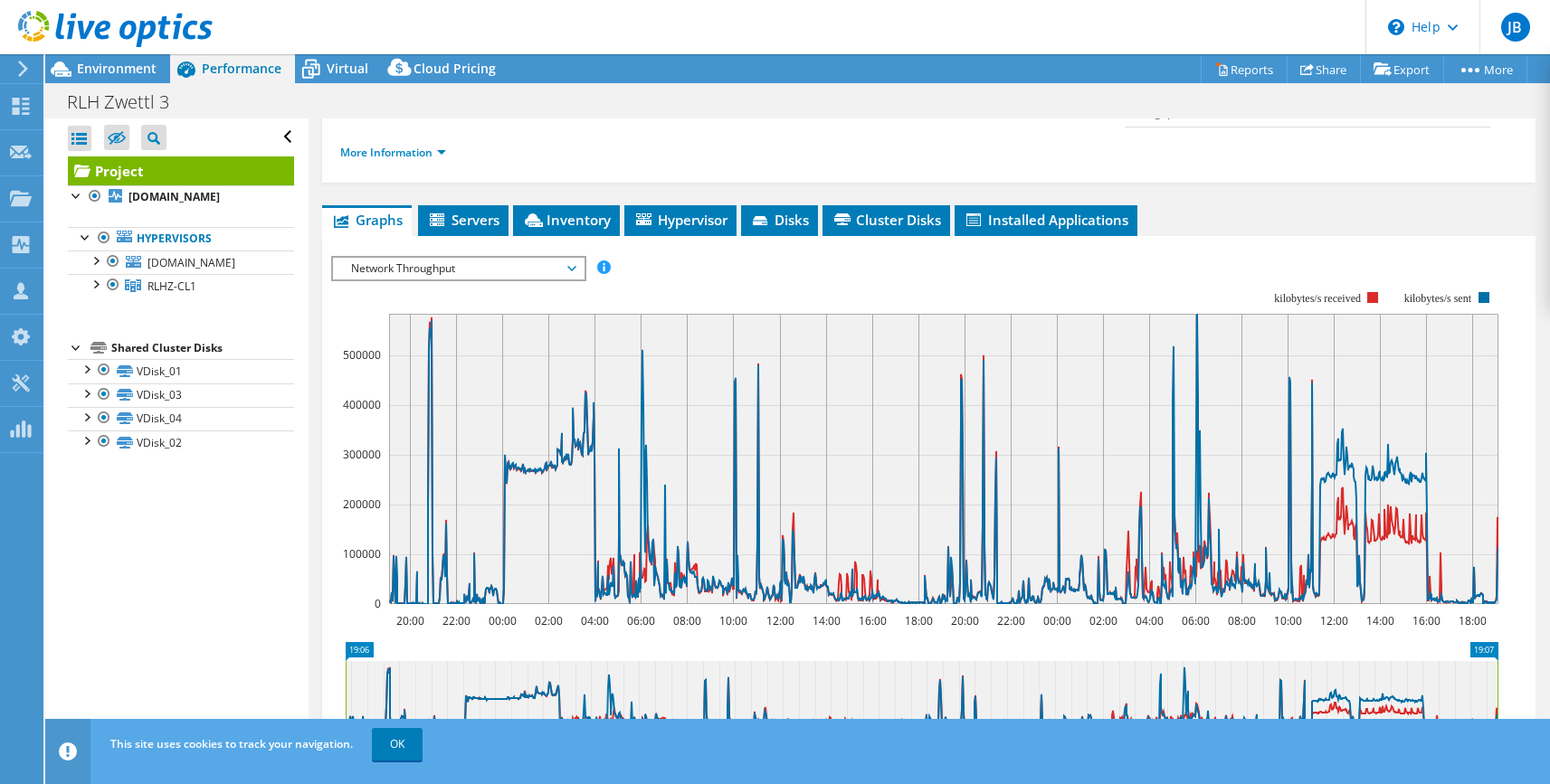
click at [573, 258] on span "Network Throughput" at bounding box center [458, 269] width 233 height 22
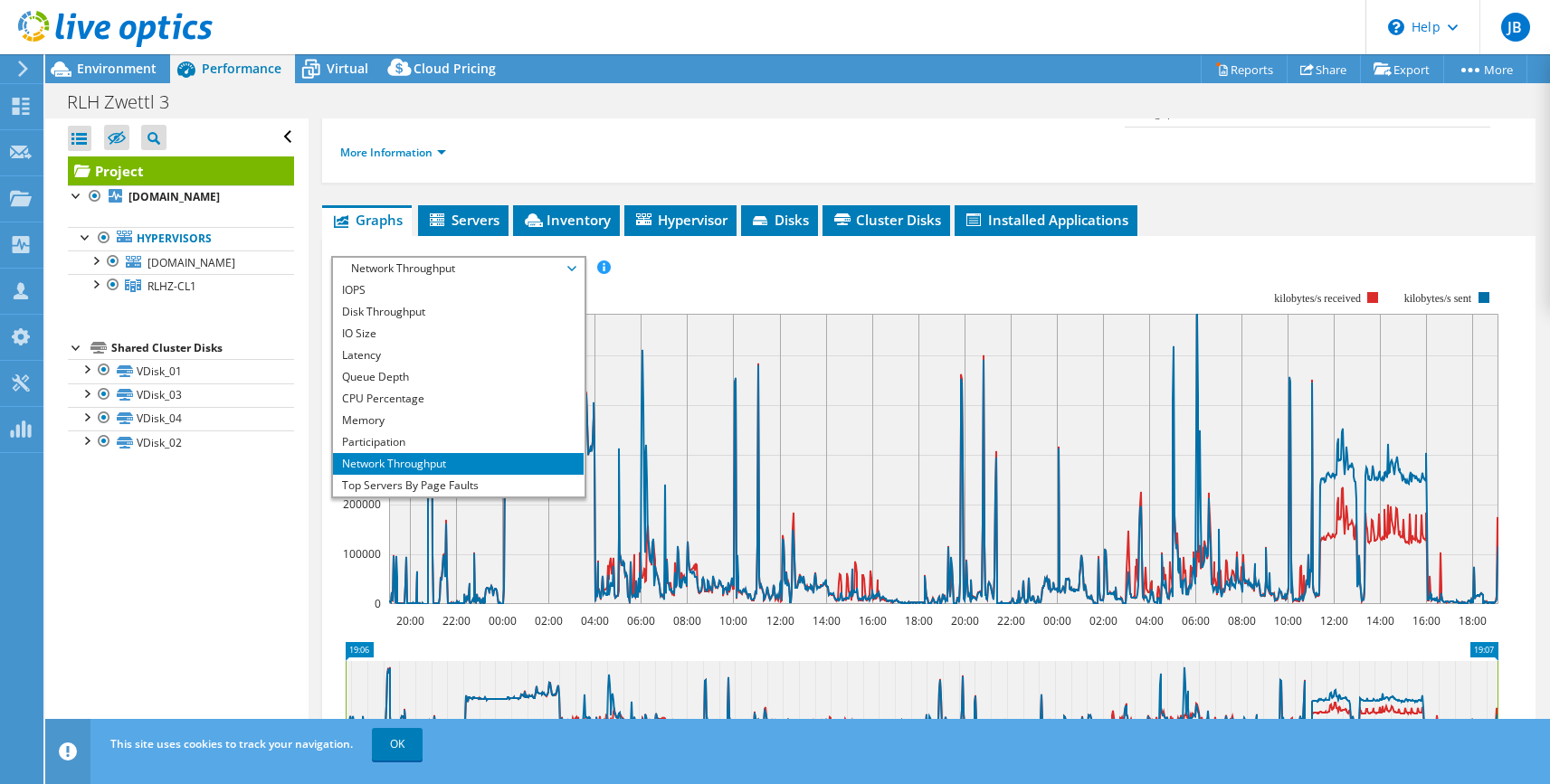
click at [426, 475] on li "Top Servers By Page Faults" at bounding box center [458, 486] width 250 height 22
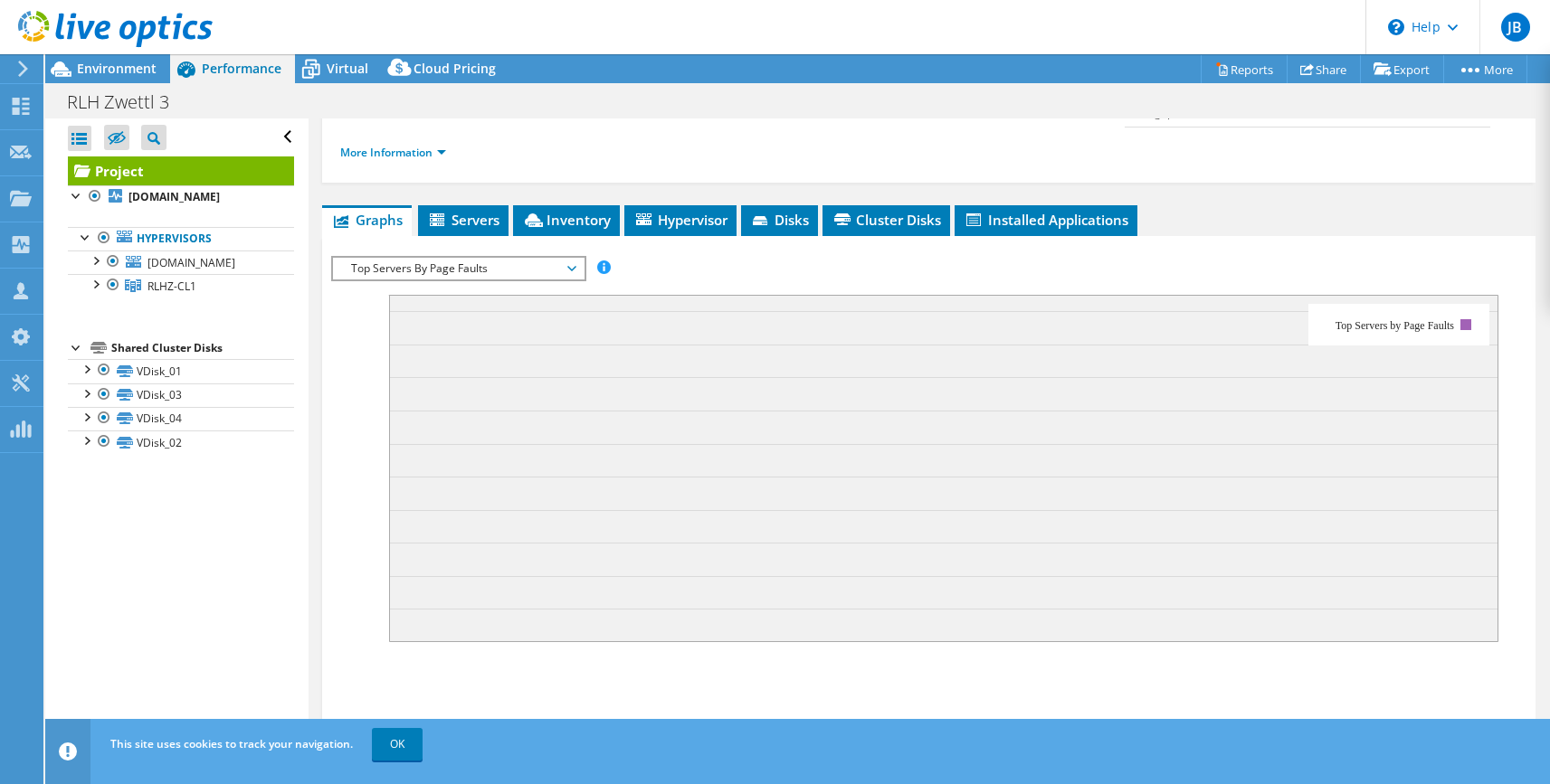
click at [555, 258] on span "Top Servers By Page Faults" at bounding box center [458, 269] width 233 height 22
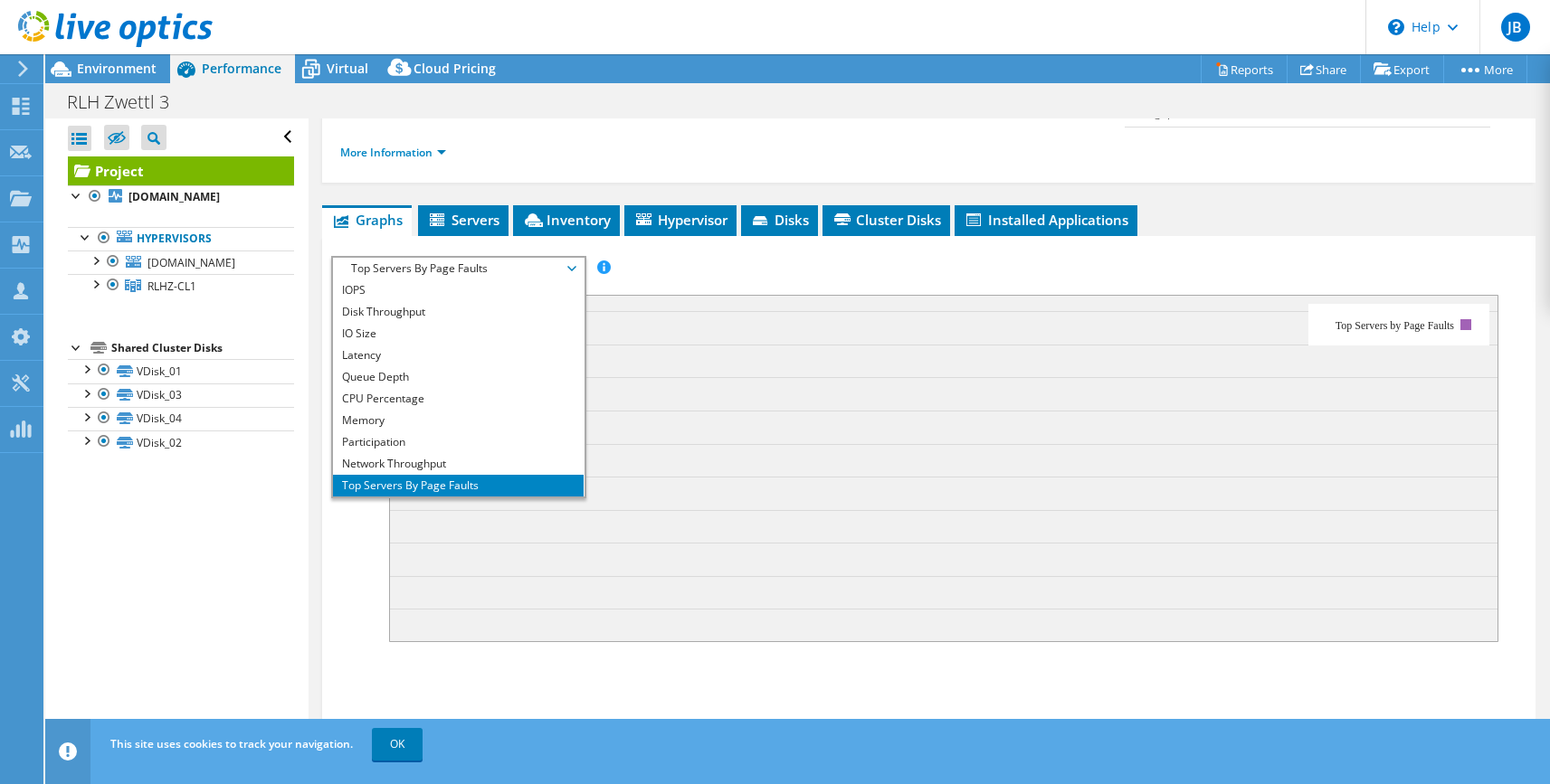
scroll to position [0, 0]
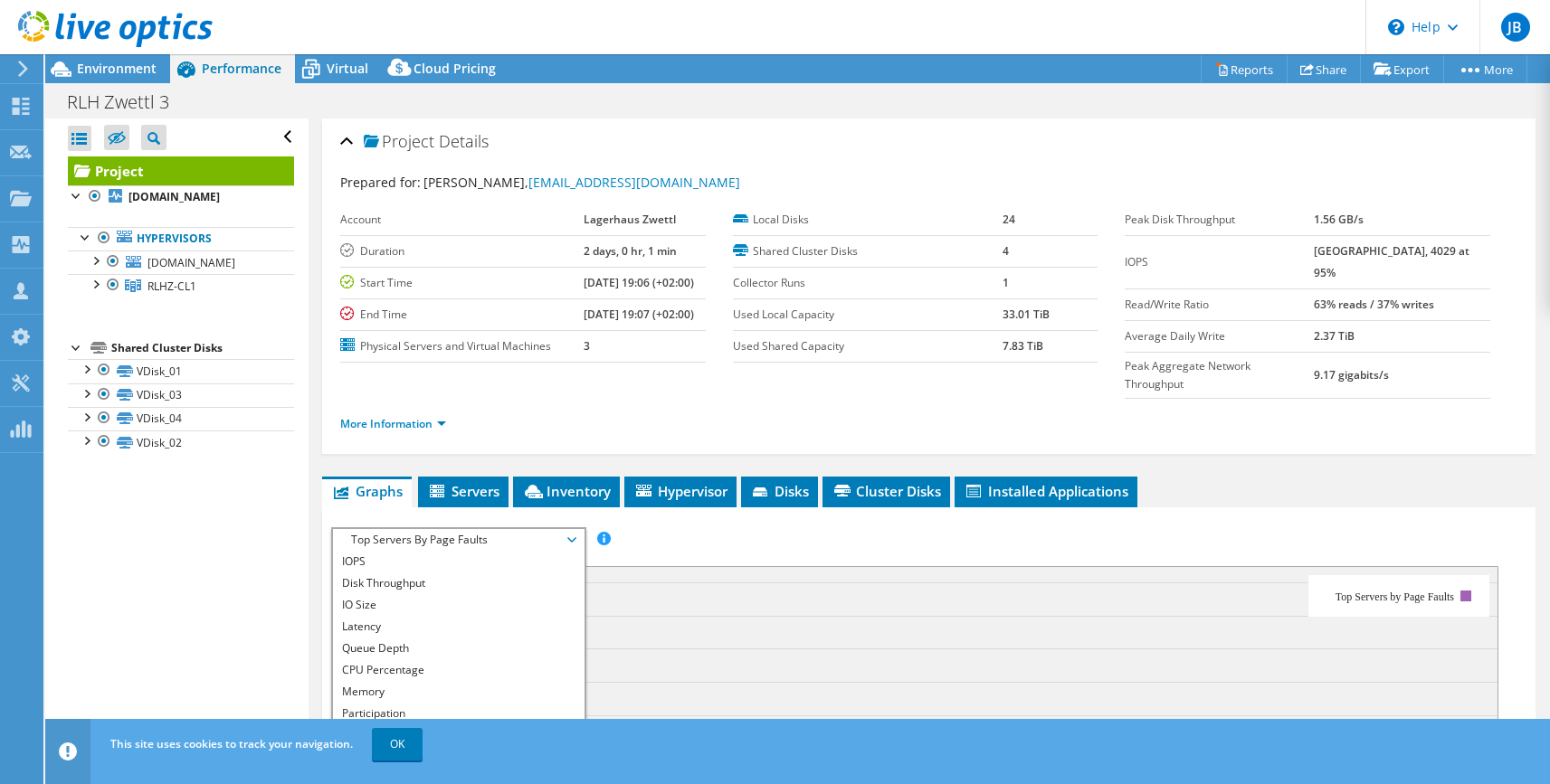
click at [361, 551] on li "IOPS" at bounding box center [458, 561] width 250 height 22
